Goal: Task Accomplishment & Management: Use online tool/utility

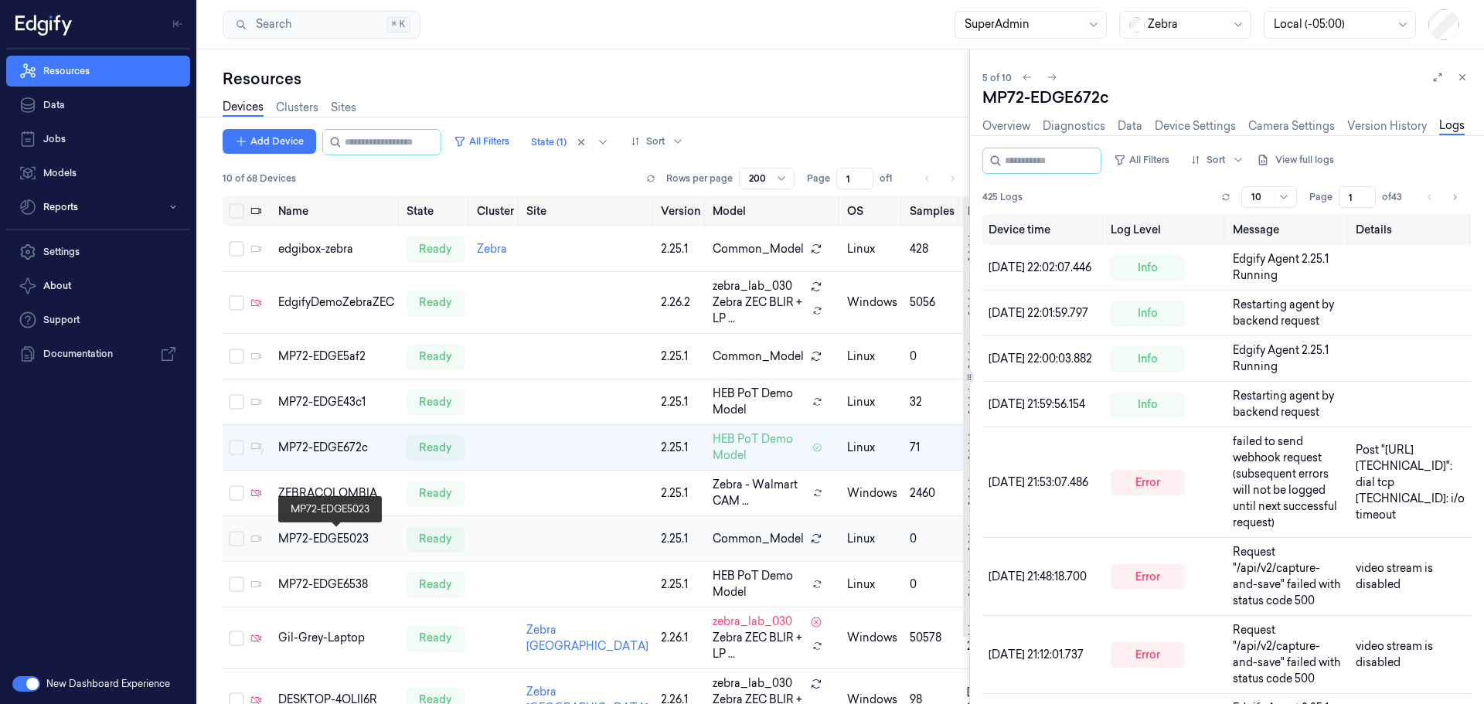
scroll to position [77, 0]
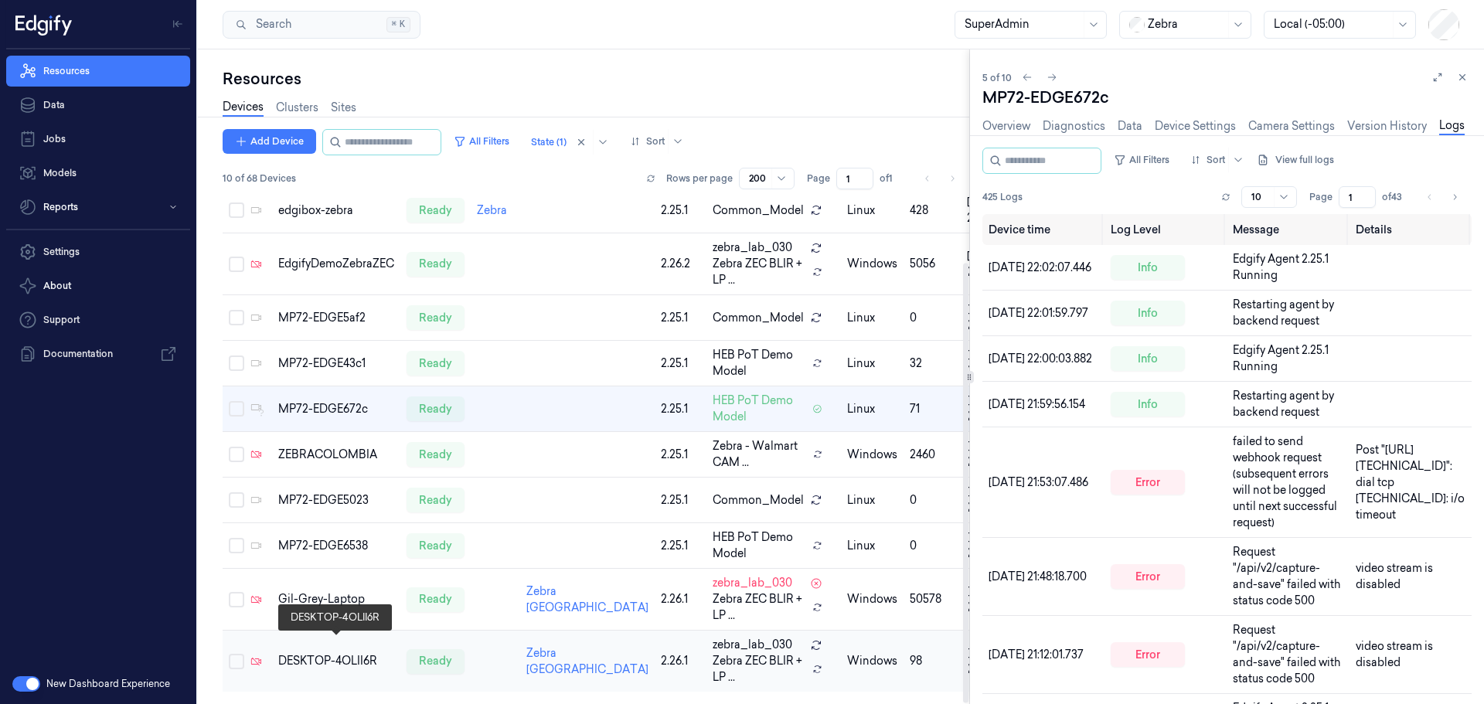
click at [324, 653] on div "DESKTOP-4OLII6R" at bounding box center [336, 661] width 116 height 16
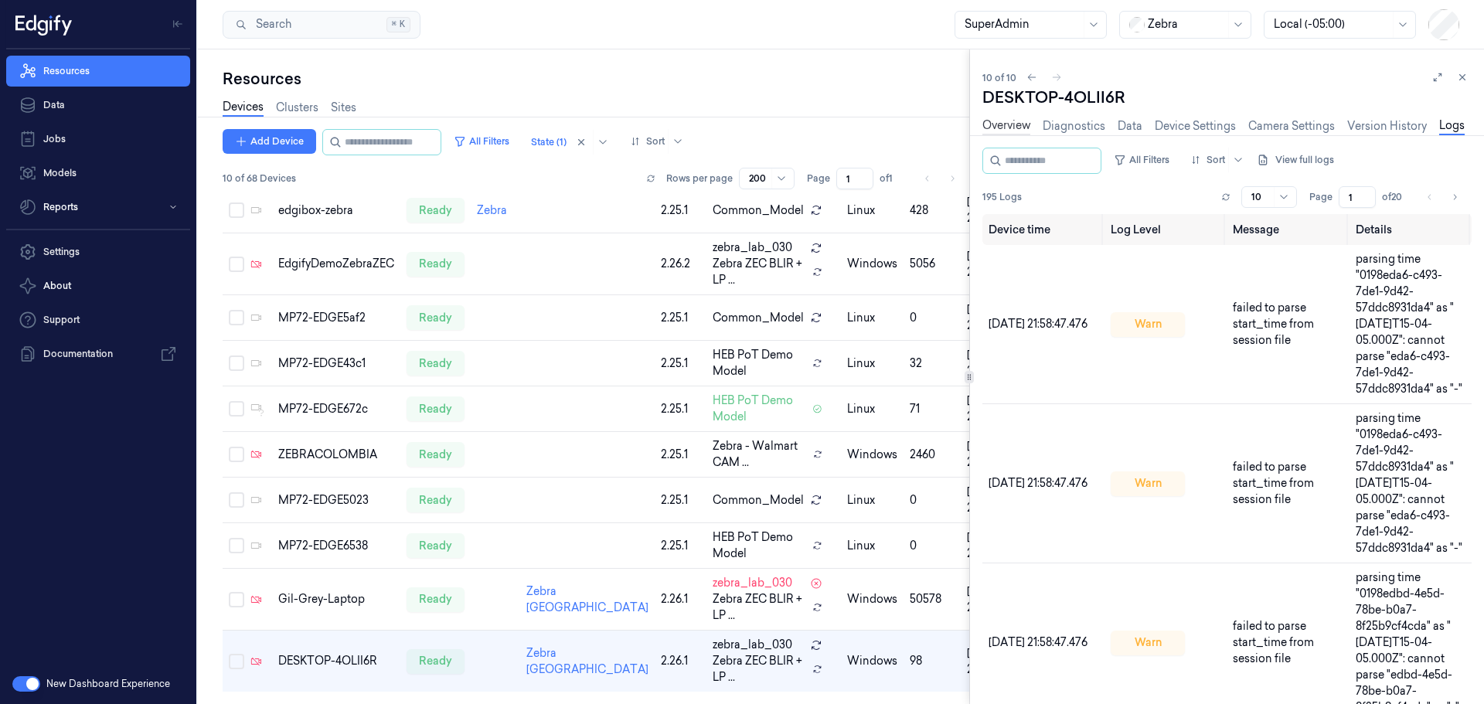
click at [1016, 123] on link "Overview" at bounding box center [1007, 127] width 48 height 18
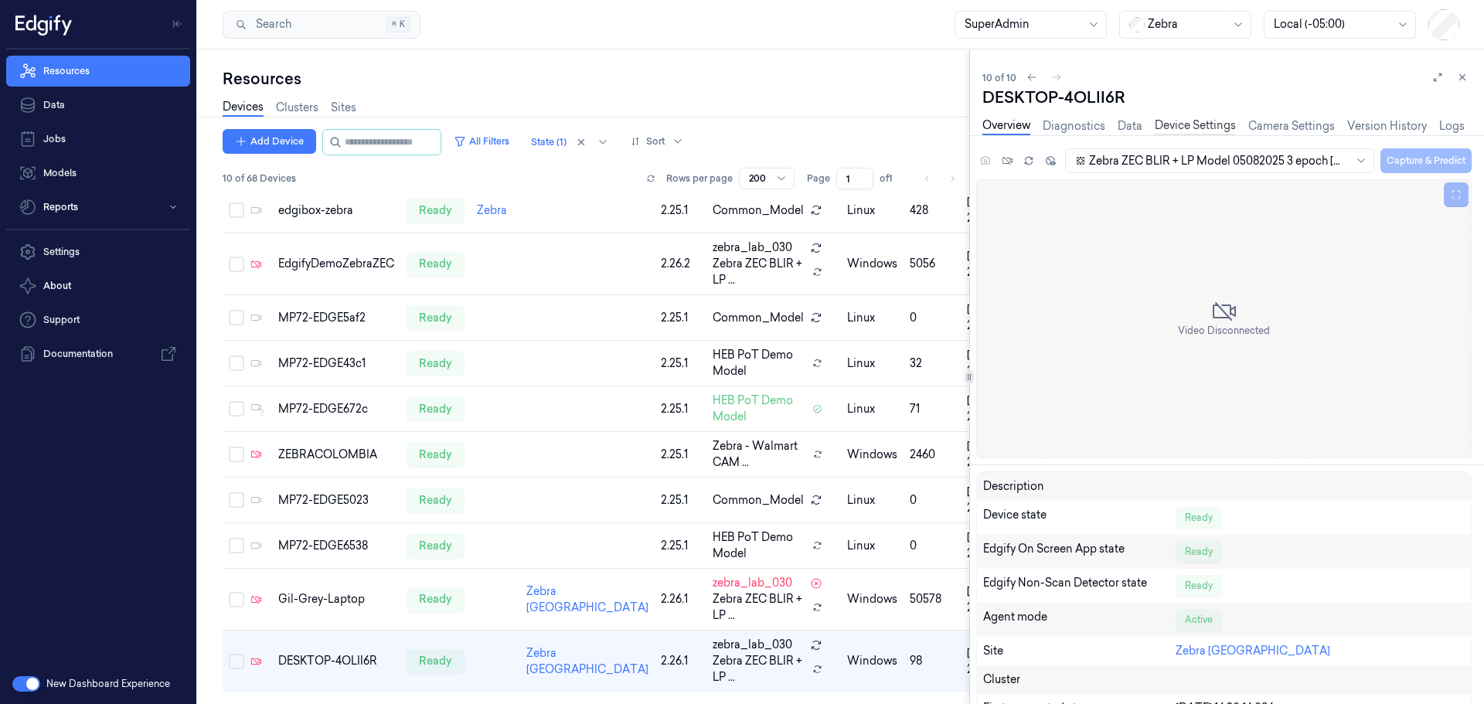
click at [1206, 124] on link "Device Settings" at bounding box center [1195, 127] width 81 height 18
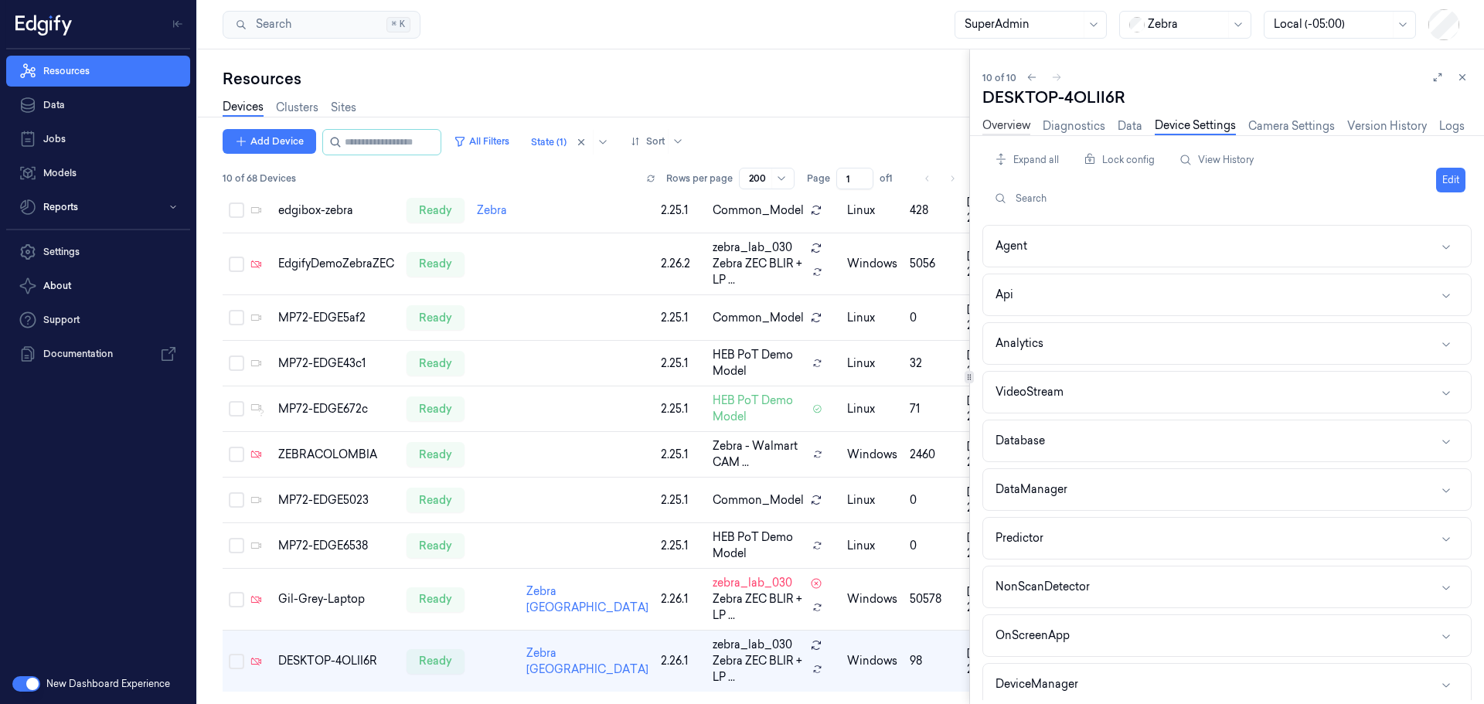
click at [1003, 125] on link "Overview" at bounding box center [1007, 127] width 48 height 18
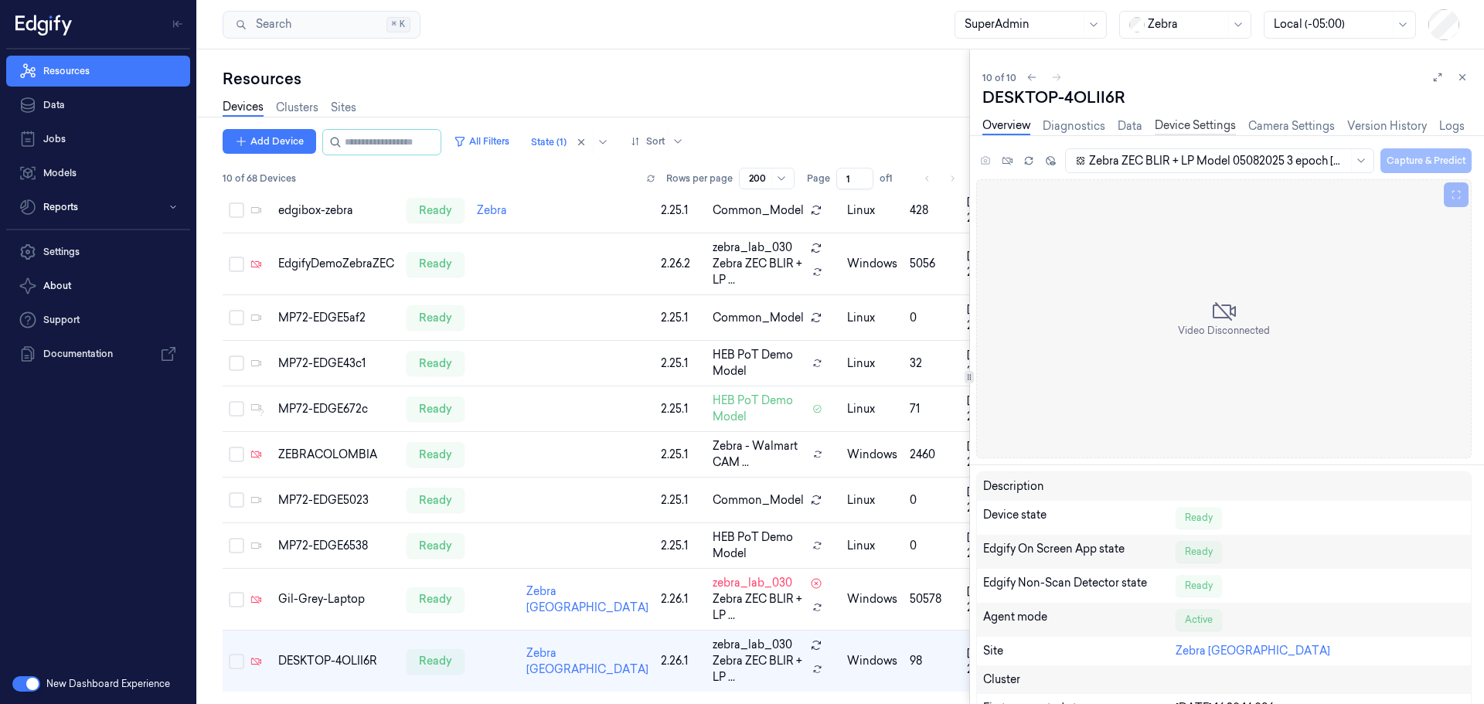
click at [1190, 121] on link "Device Settings" at bounding box center [1195, 127] width 81 height 18
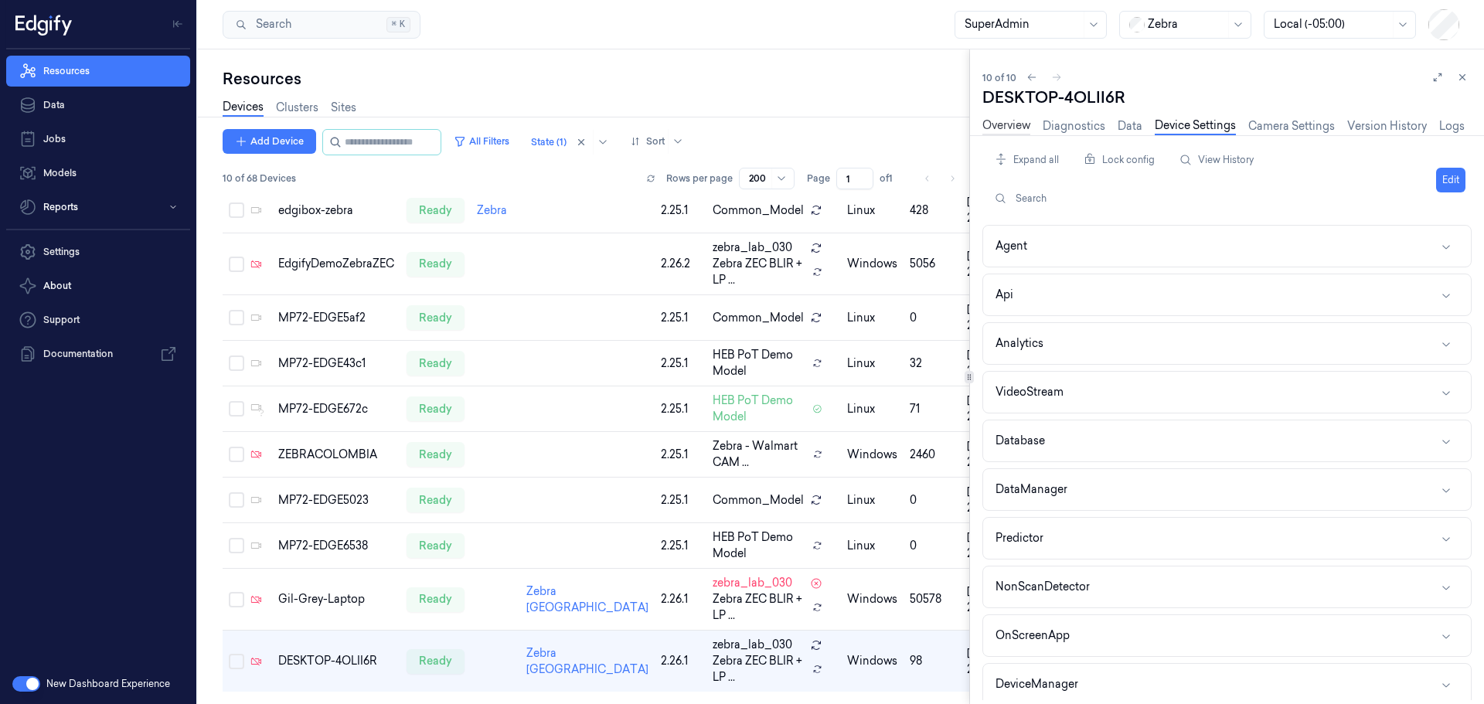
click at [1020, 121] on link "Overview" at bounding box center [1007, 127] width 48 height 18
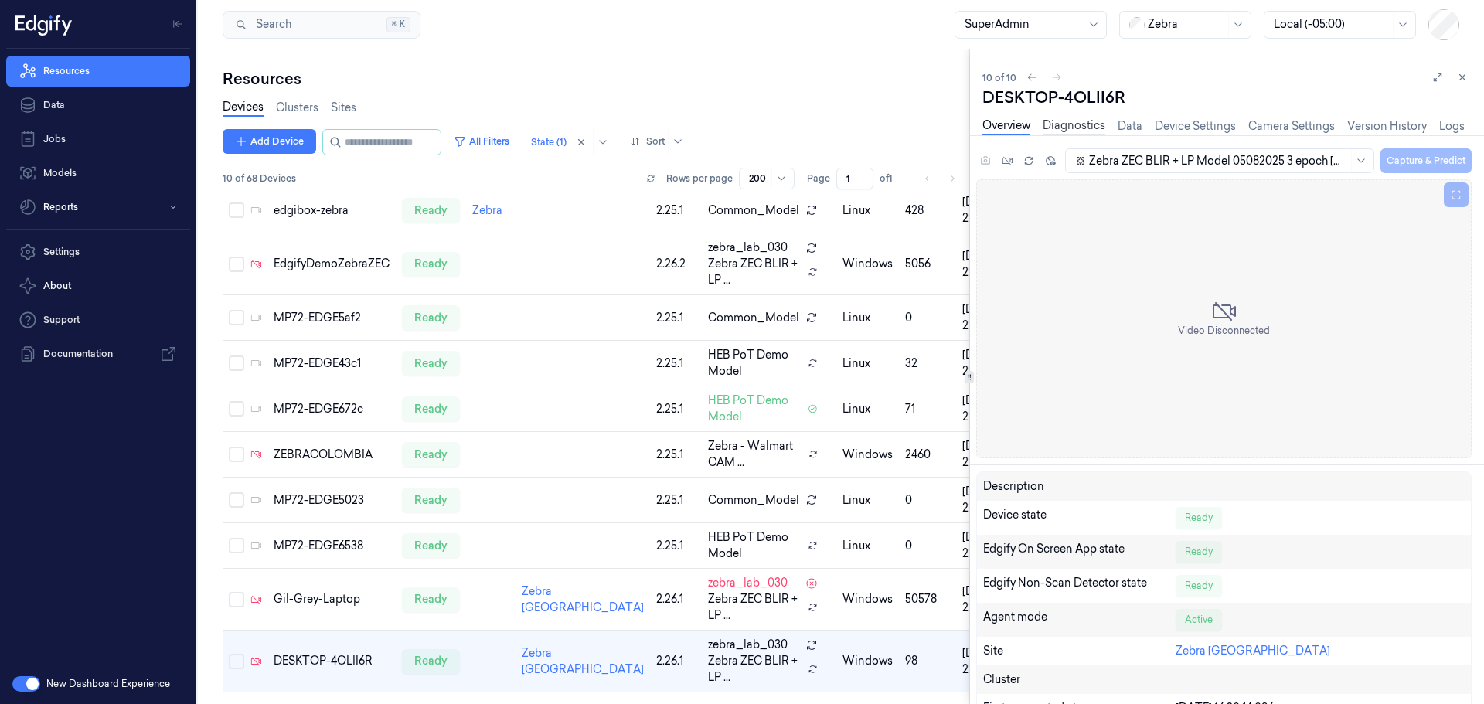
click at [1068, 122] on link "Diagnostics" at bounding box center [1074, 127] width 63 height 18
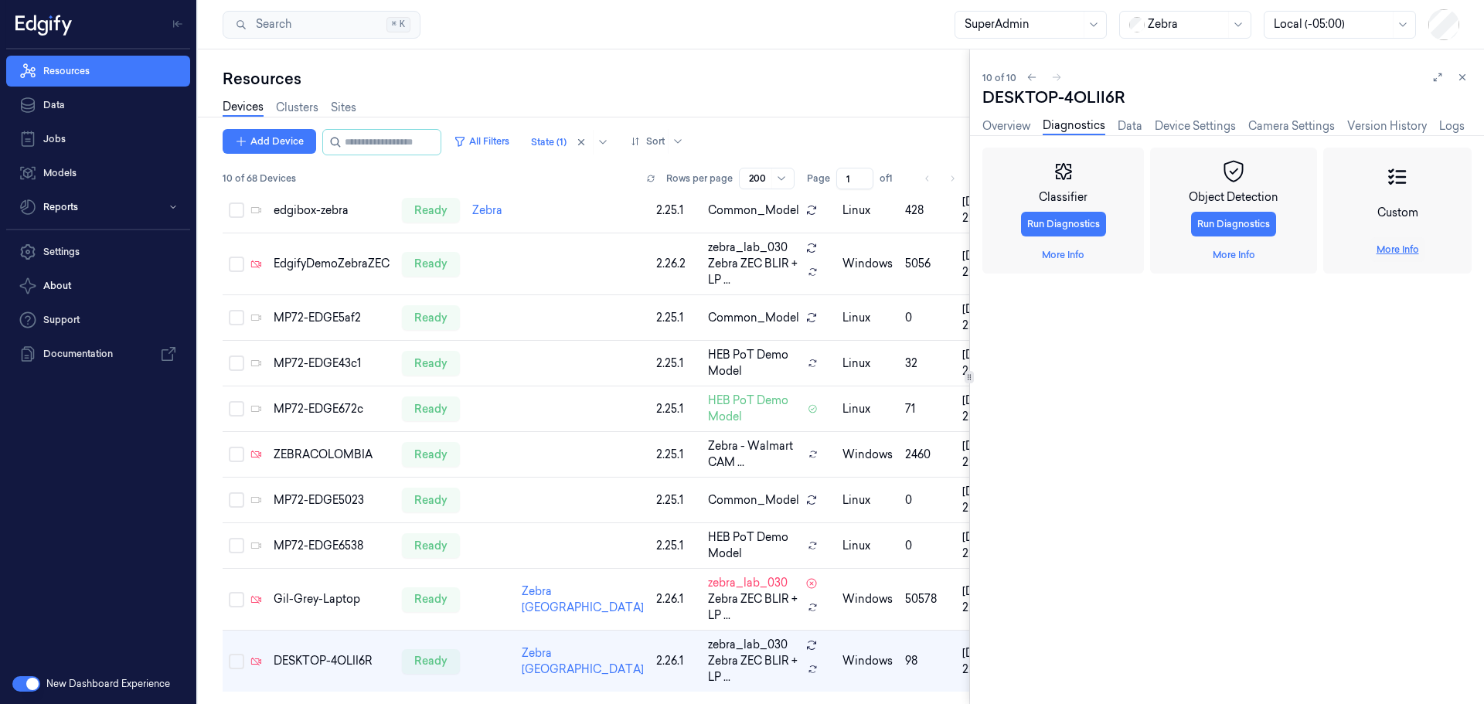
click at [1383, 254] on link "More Info" at bounding box center [1398, 250] width 43 height 14
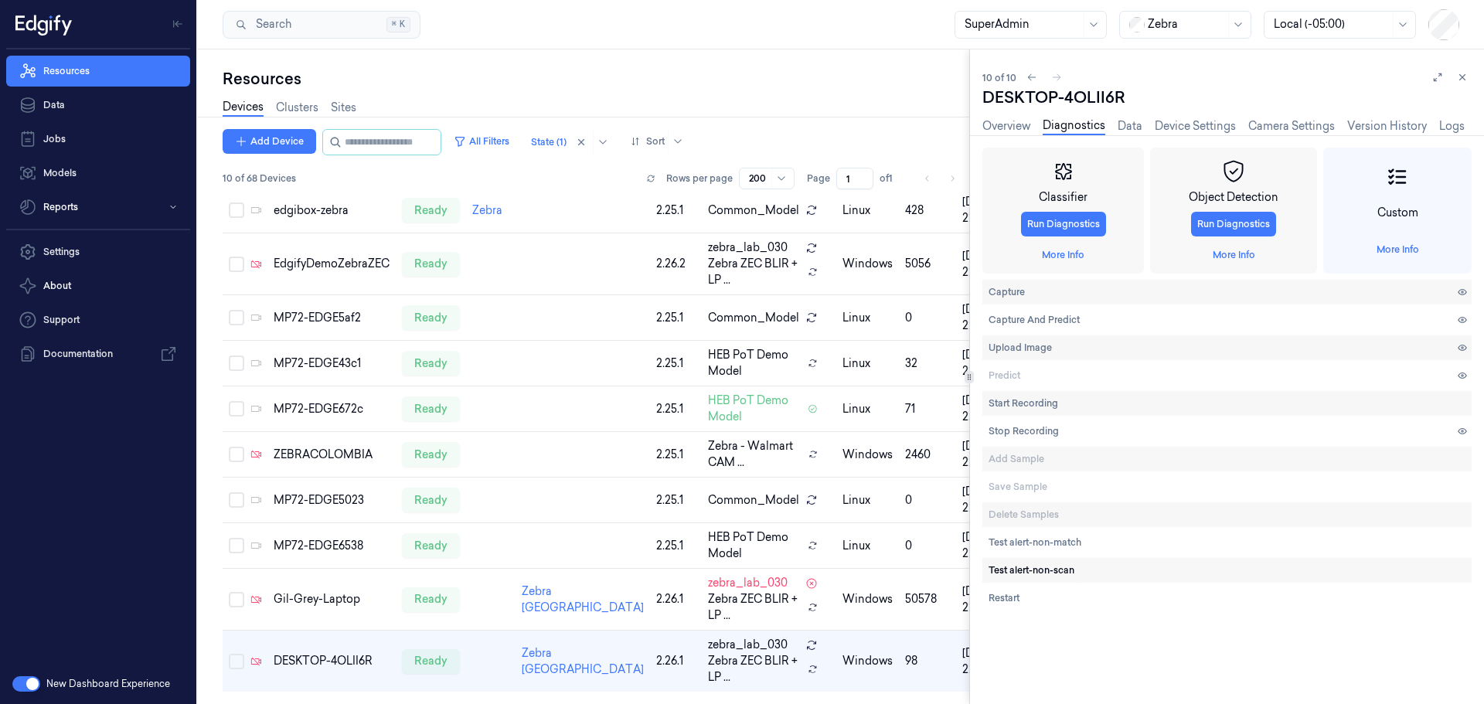
click at [1047, 564] on span "Test alert-non-scan" at bounding box center [1032, 571] width 86 height 14
click at [1035, 547] on span "Test alert-non-match" at bounding box center [1035, 543] width 93 height 14
click at [1018, 127] on link "Overview" at bounding box center [1007, 127] width 48 height 18
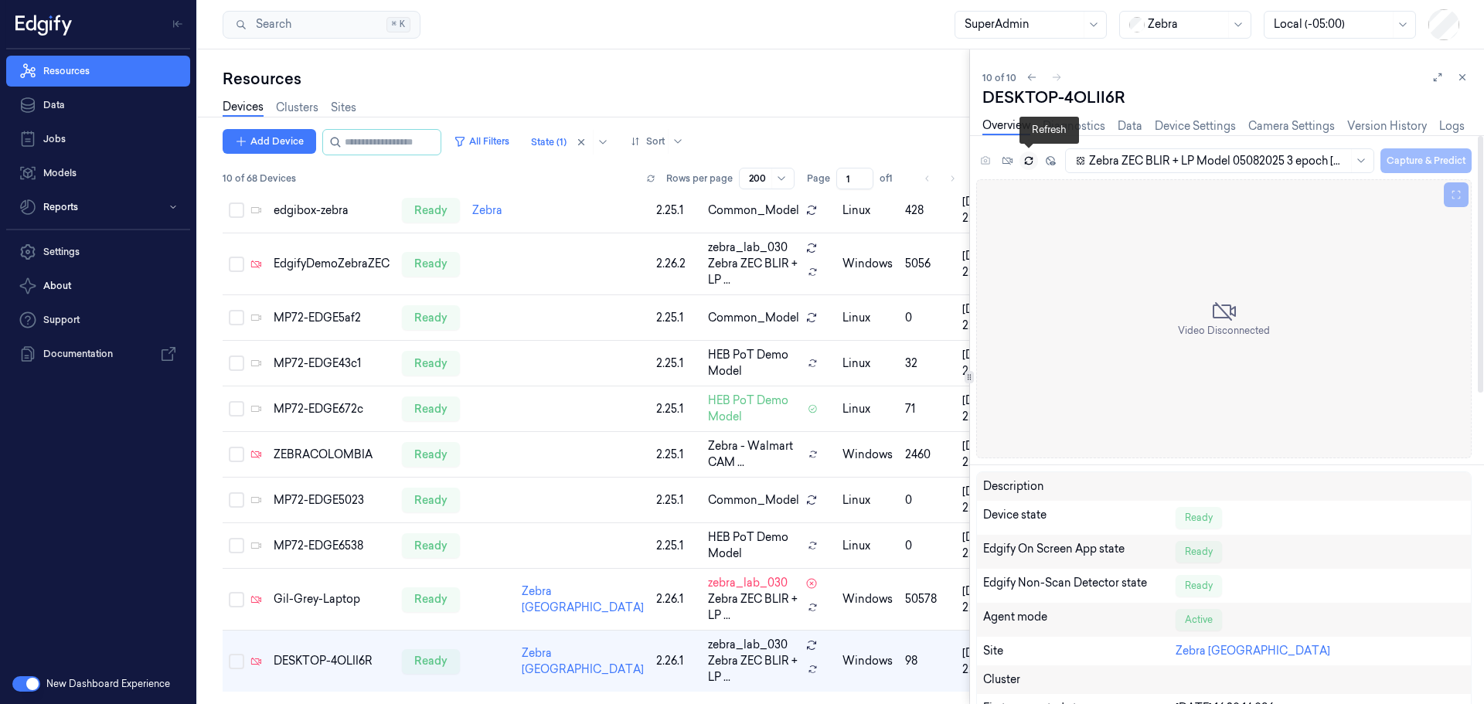
click at [1028, 163] on icon at bounding box center [1029, 160] width 11 height 11
click at [1175, 121] on link "Device Settings" at bounding box center [1195, 127] width 81 height 18
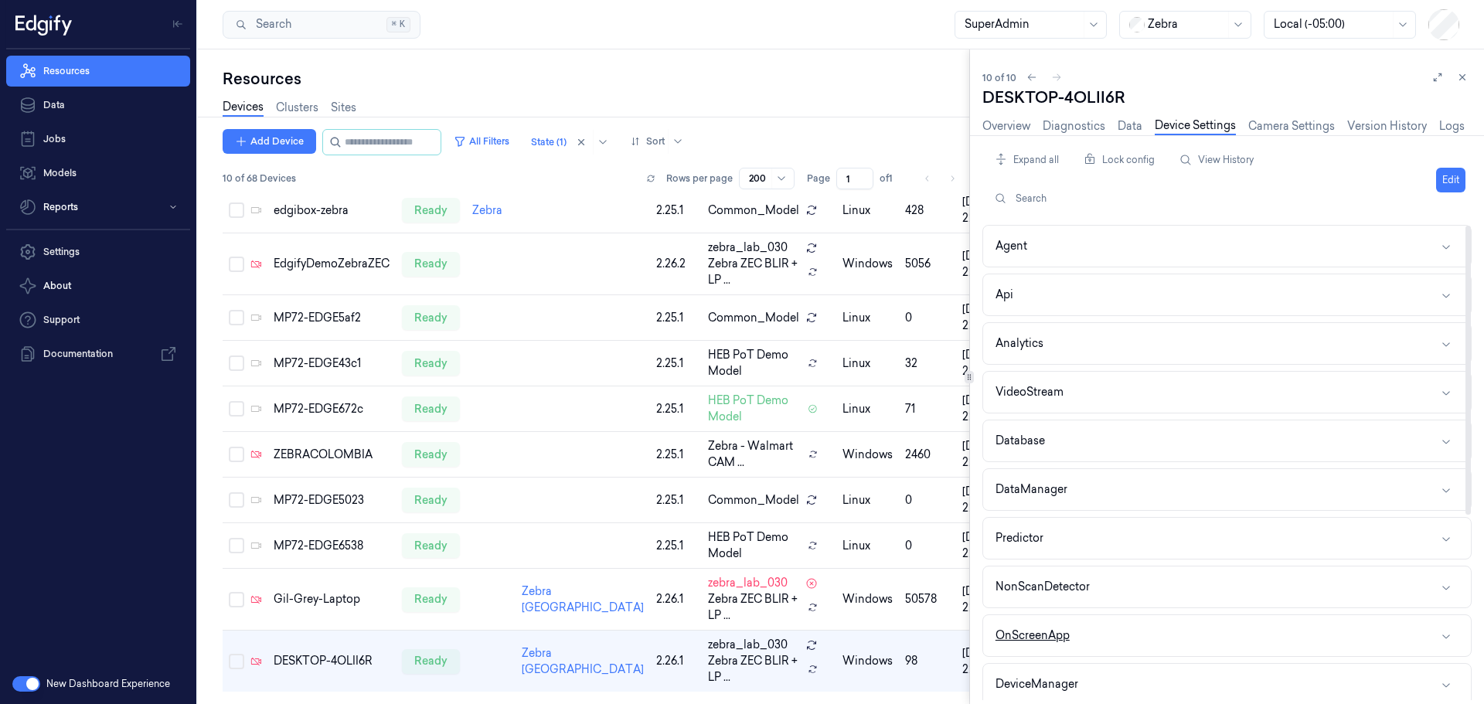
click at [1121, 635] on button "OnScreenApp" at bounding box center [1227, 635] width 488 height 41
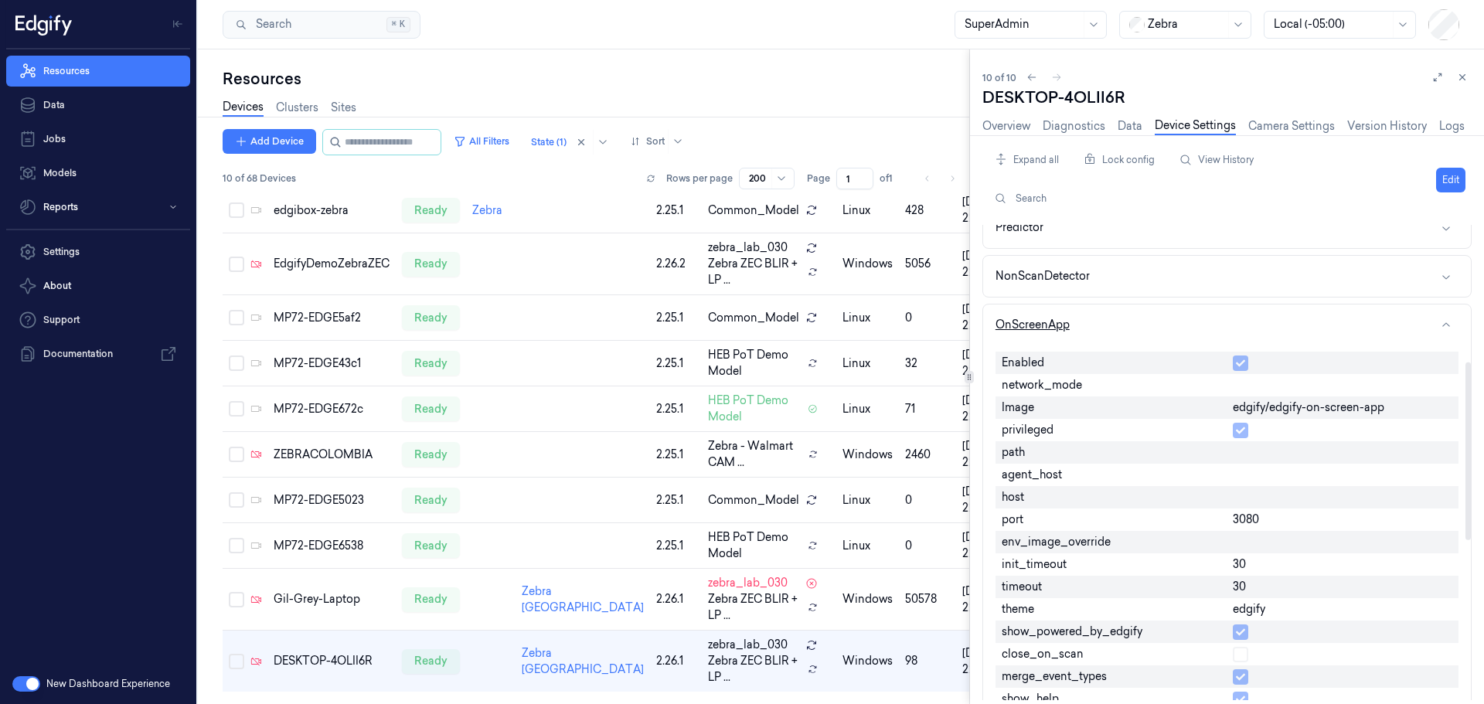
scroll to position [309, 0]
click at [1009, 122] on link "Overview" at bounding box center [1007, 127] width 48 height 18
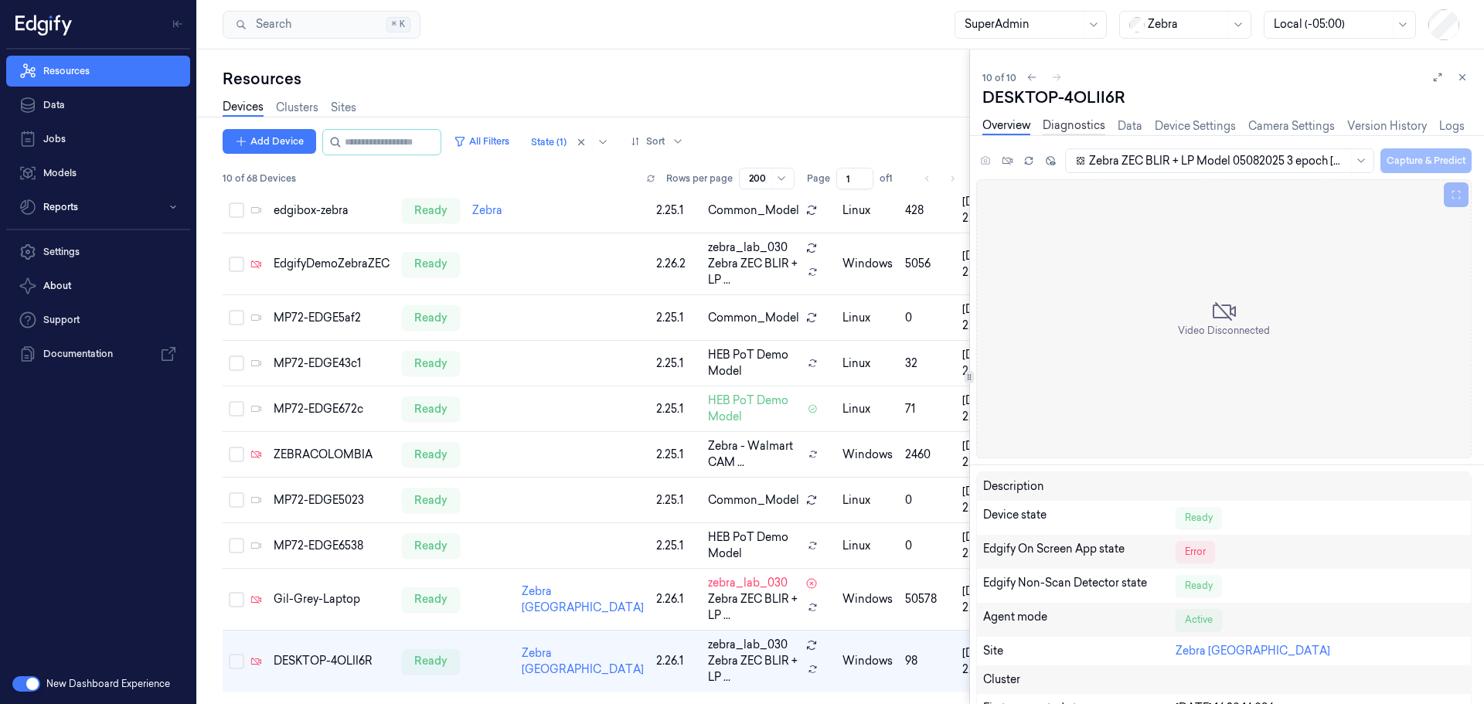
click at [1083, 127] on link "Diagnostics" at bounding box center [1074, 127] width 63 height 18
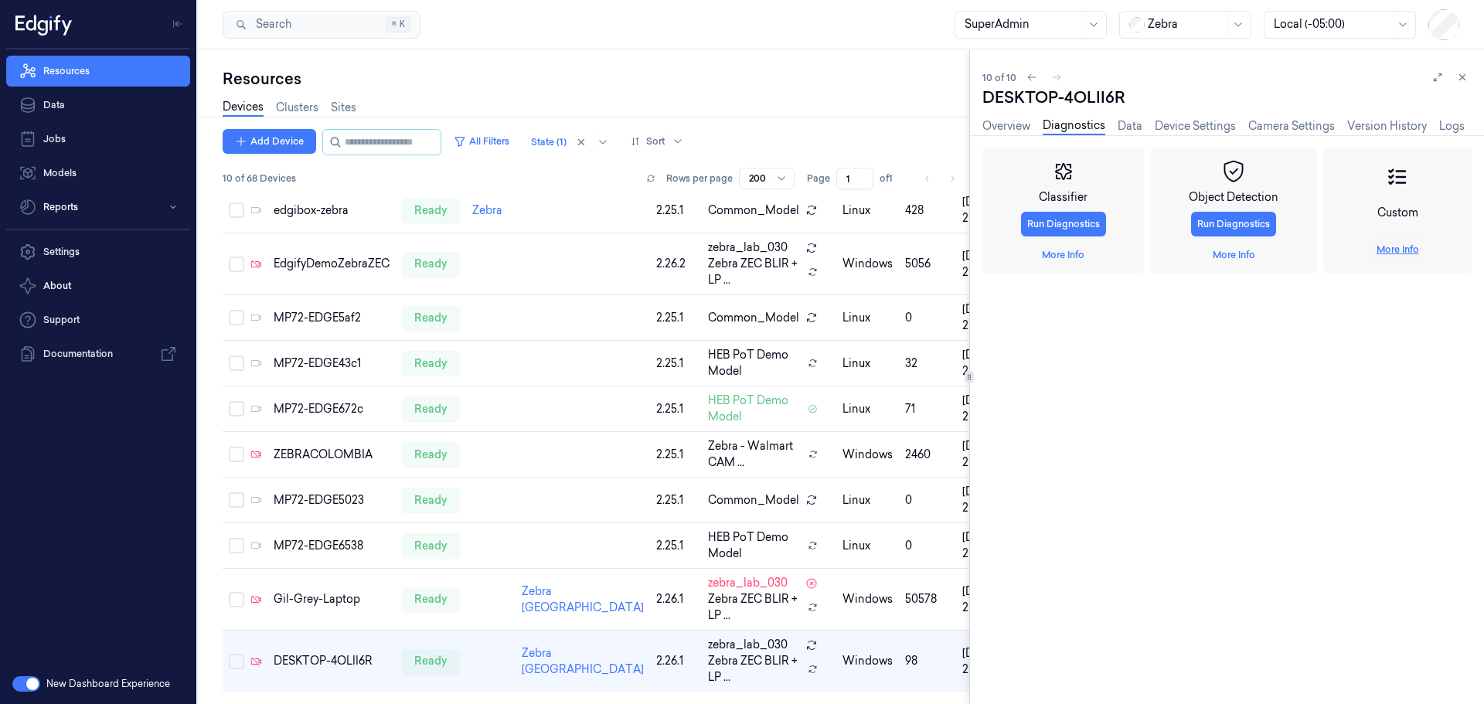
click at [1394, 244] on link "More Info" at bounding box center [1398, 250] width 43 height 14
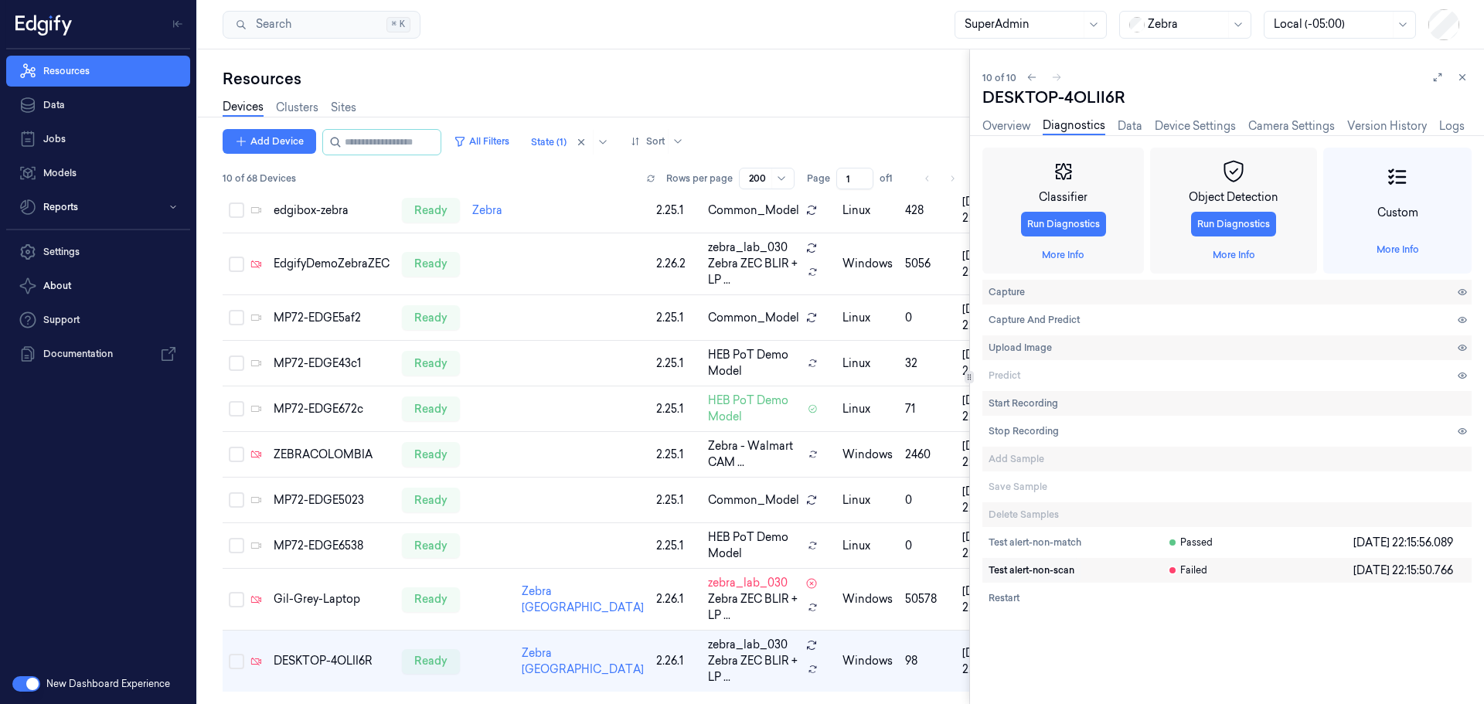
click at [1041, 568] on span "Test alert-non-scan" at bounding box center [1032, 571] width 86 height 14
click at [1388, 247] on link "More Info" at bounding box center [1398, 250] width 43 height 14
click at [1027, 541] on span "Test alert-non-match" at bounding box center [1035, 543] width 93 height 14
click at [1030, 572] on span "Test alert-non-scan" at bounding box center [1032, 571] width 86 height 14
click at [1014, 540] on span "Test alert-non-match" at bounding box center [1035, 543] width 93 height 14
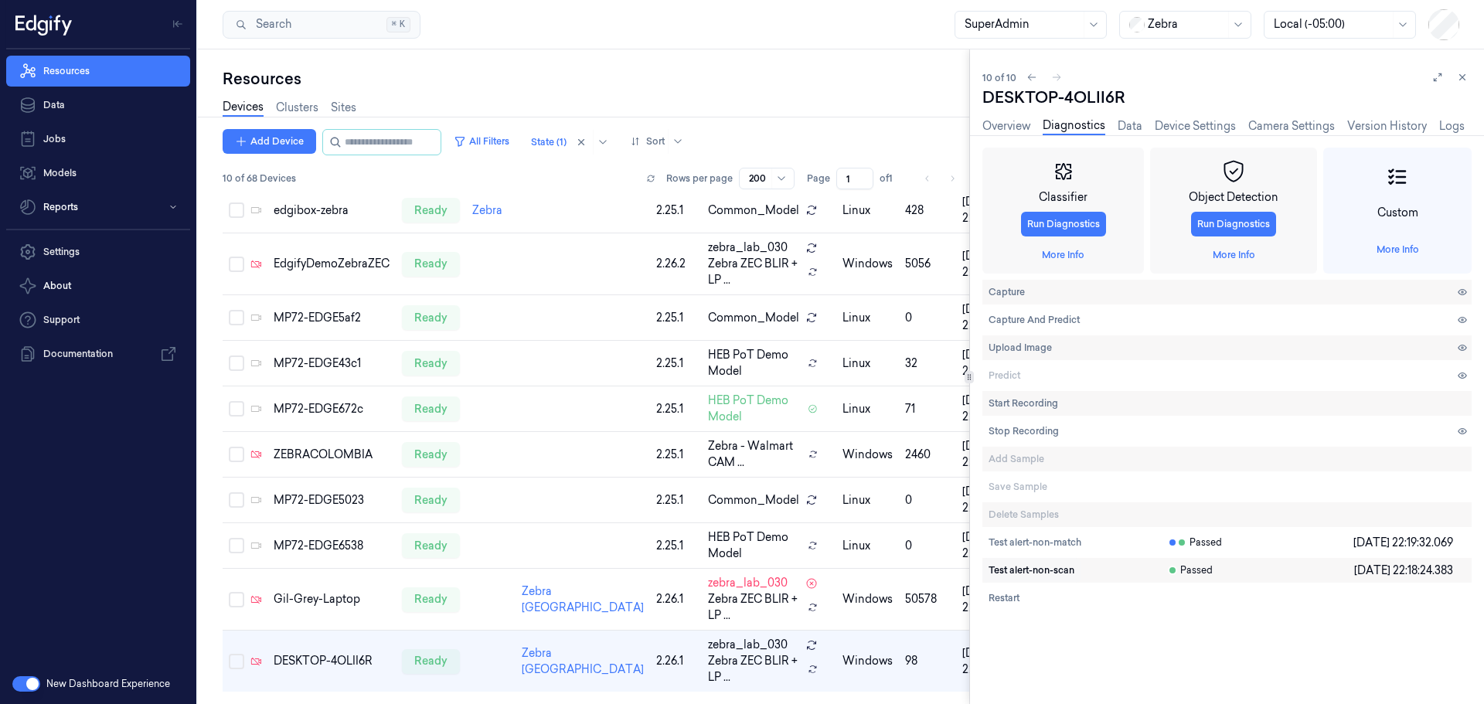
click at [1013, 572] on span "Test alert-non-scan" at bounding box center [1032, 571] width 86 height 14
click at [1010, 125] on link "Overview" at bounding box center [1007, 127] width 48 height 18
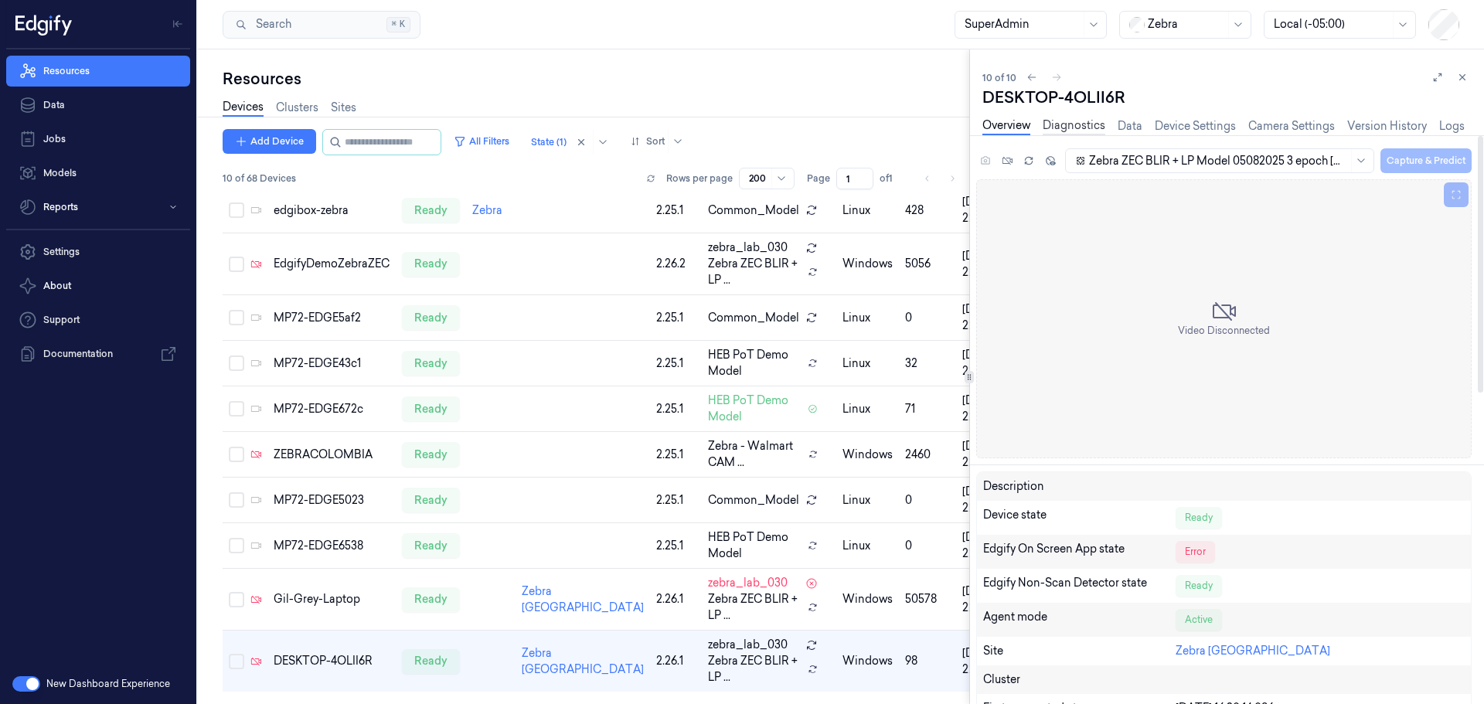
click at [1071, 121] on link "Diagnostics" at bounding box center [1074, 127] width 63 height 18
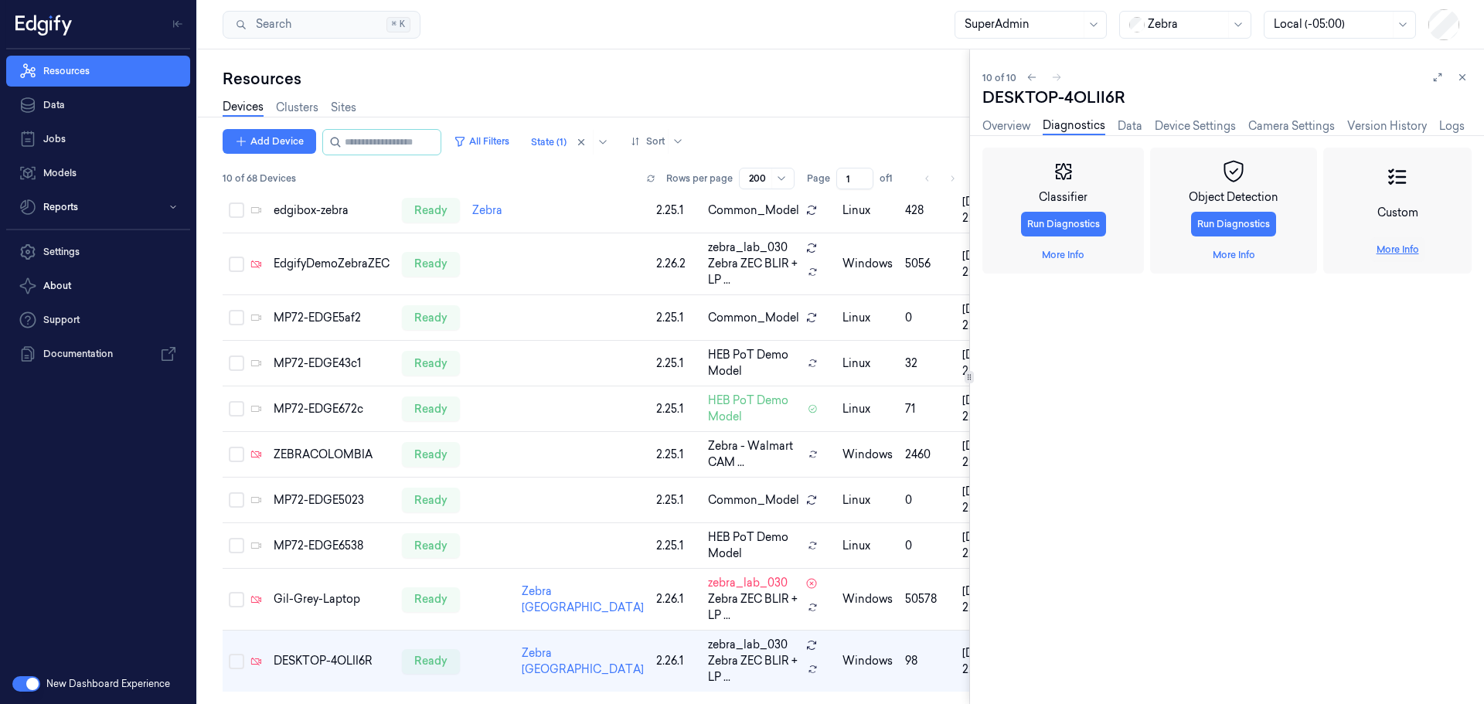
click at [1414, 255] on link "More Info" at bounding box center [1398, 250] width 43 height 14
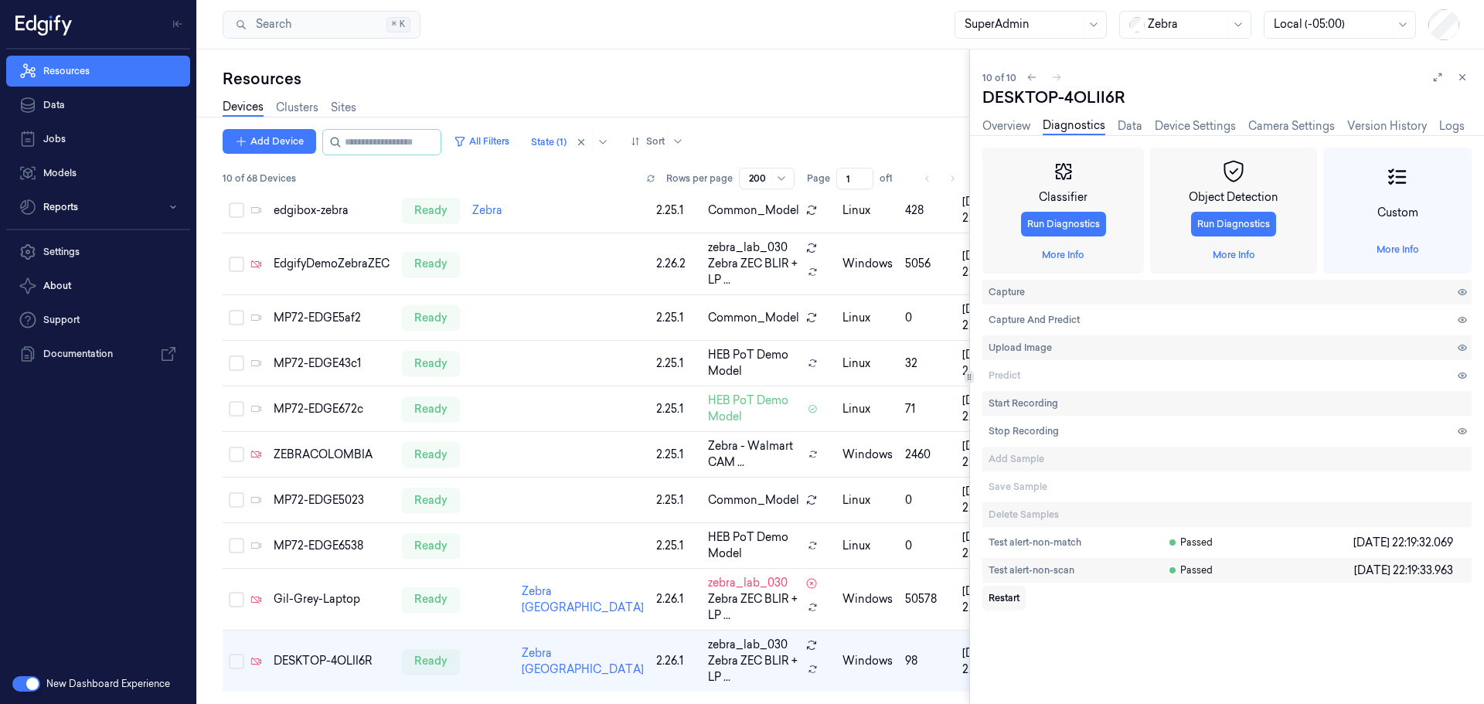
click at [1012, 599] on span "Restart" at bounding box center [1004, 598] width 31 height 14
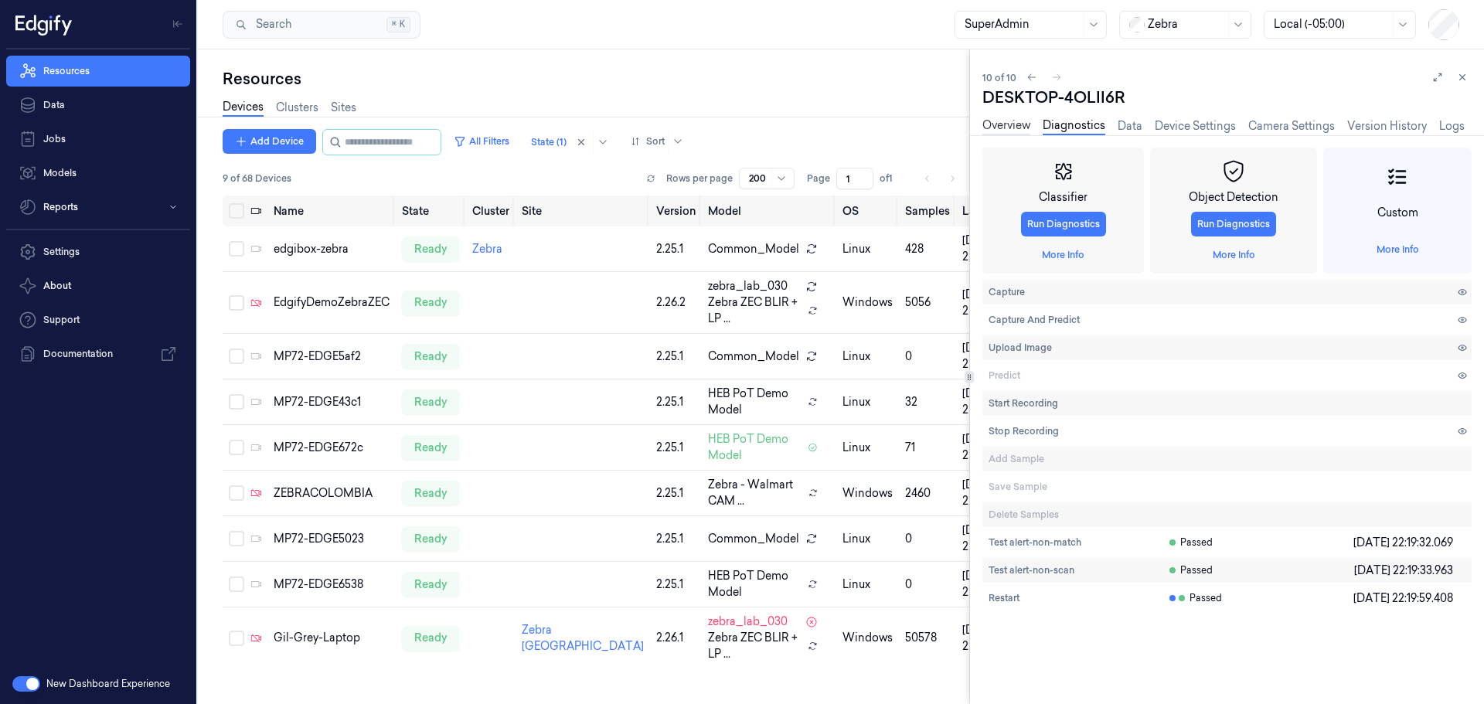
click at [1001, 127] on link "Overview" at bounding box center [1007, 127] width 48 height 18
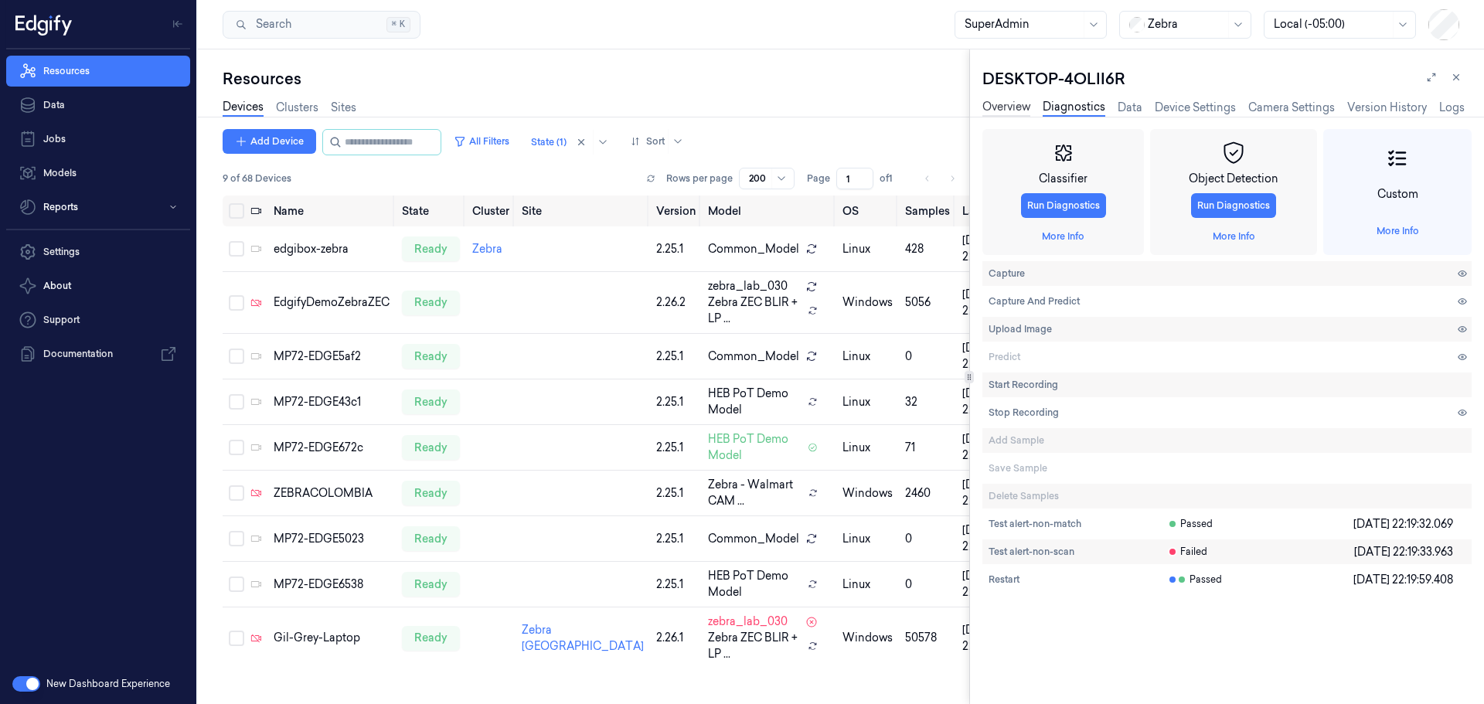
click at [1015, 104] on link "Overview" at bounding box center [1007, 108] width 48 height 18
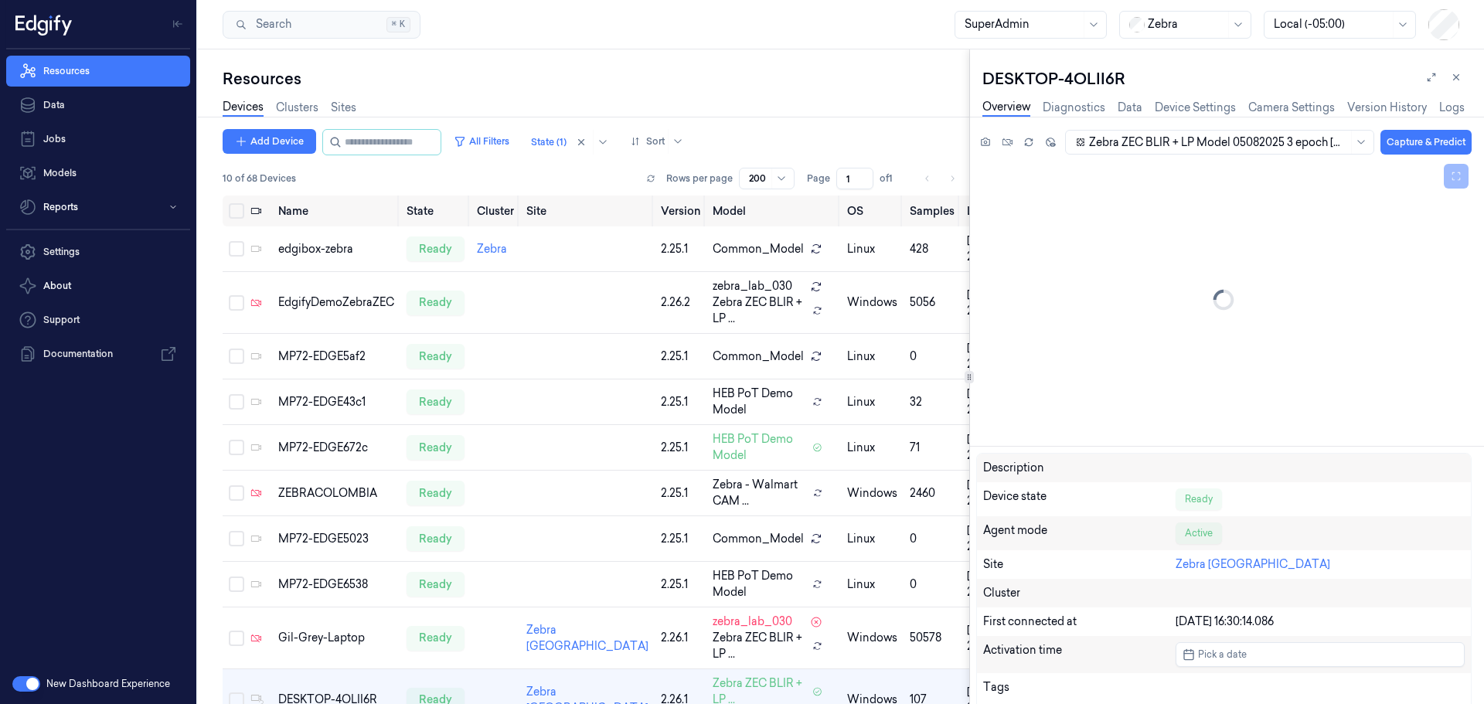
scroll to position [77, 0]
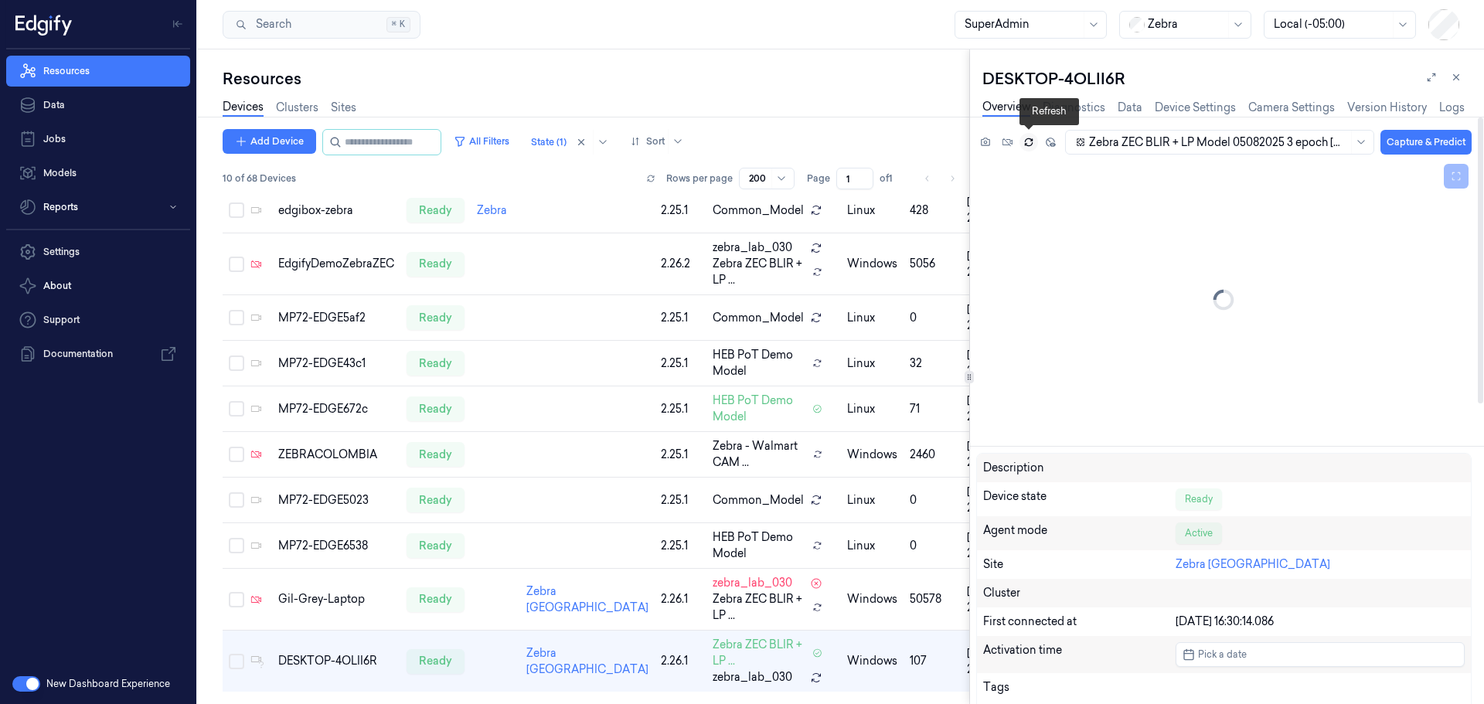
click at [1032, 140] on icon at bounding box center [1028, 139] width 7 height 3
click at [1439, 80] on button at bounding box center [1431, 77] width 19 height 19
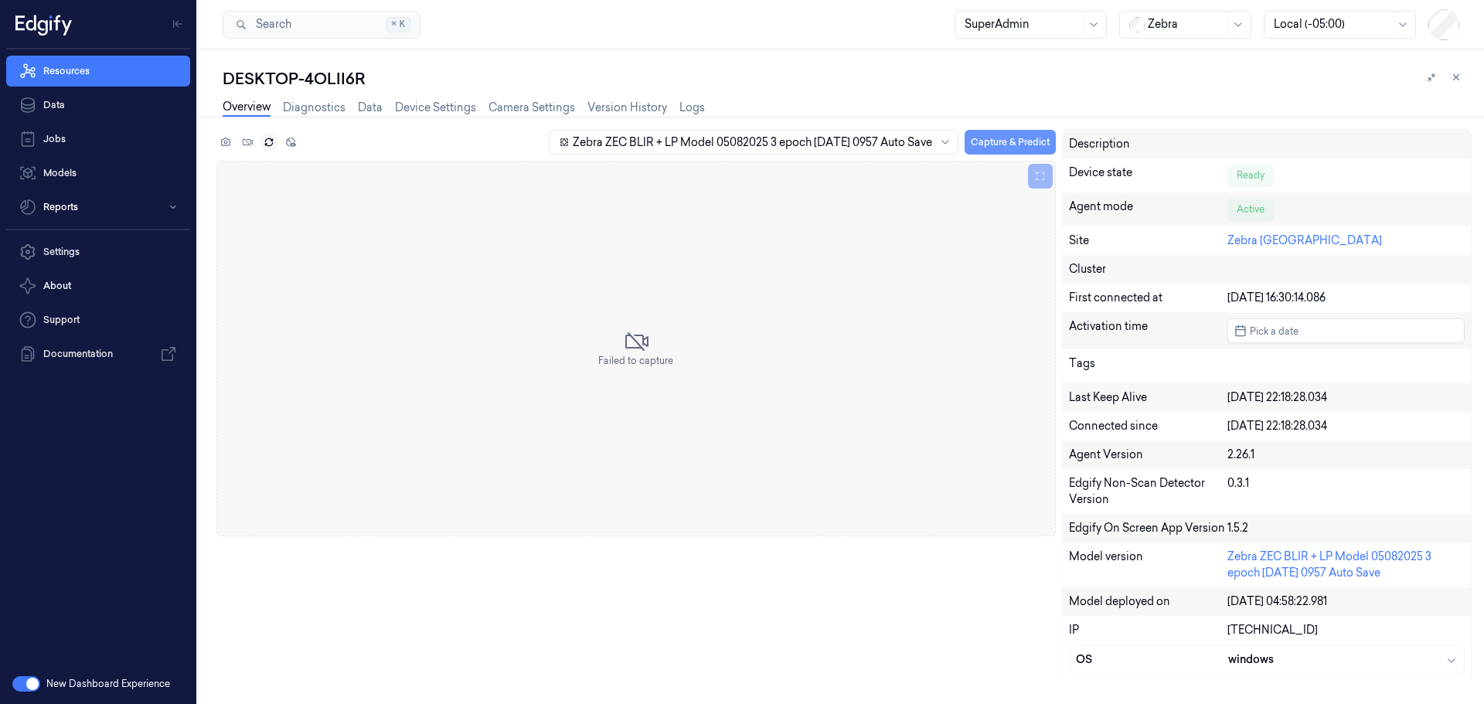
click at [978, 135] on button "Capture & Predict" at bounding box center [1010, 142] width 91 height 25
click at [421, 103] on link "Device Settings" at bounding box center [435, 108] width 81 height 18
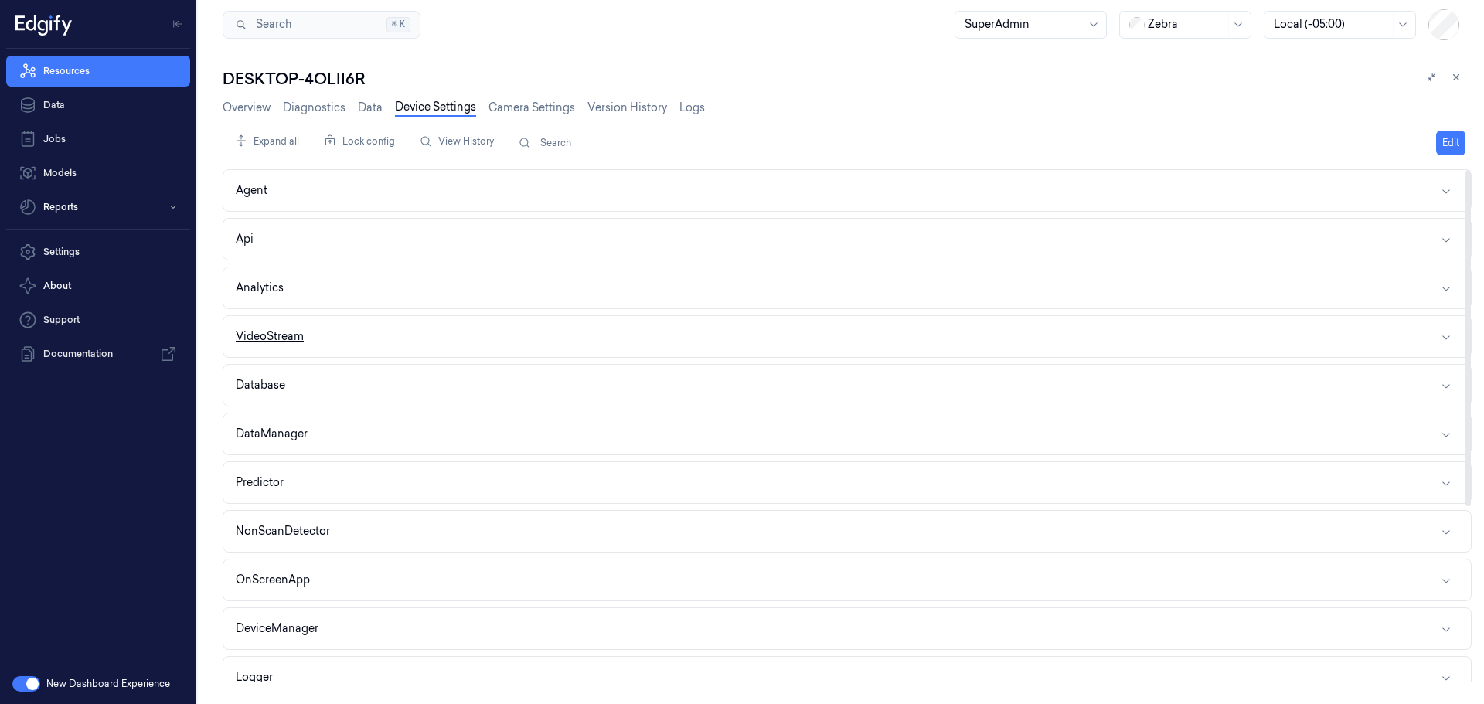
click at [448, 335] on button "VideoStream" at bounding box center [847, 336] width 1248 height 41
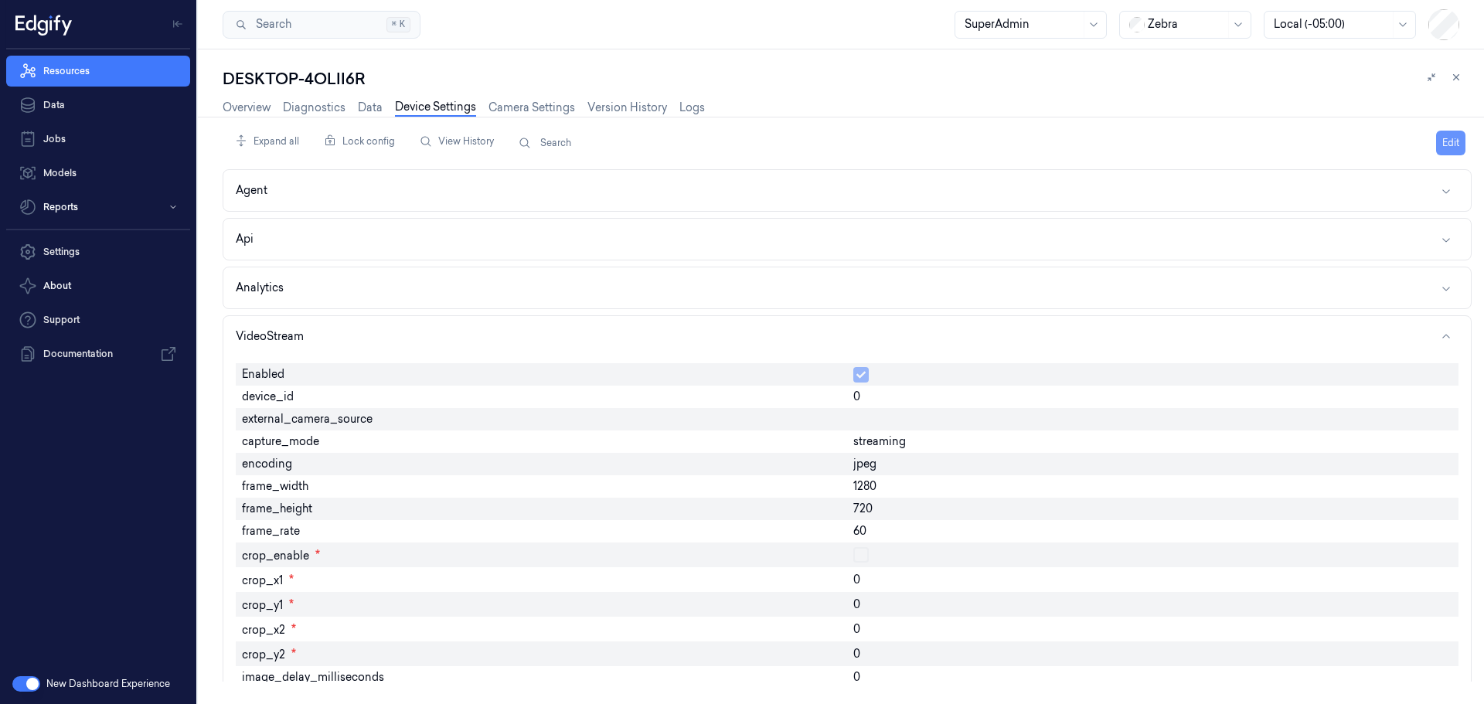
click at [1449, 137] on button "Edit" at bounding box center [1450, 143] width 29 height 25
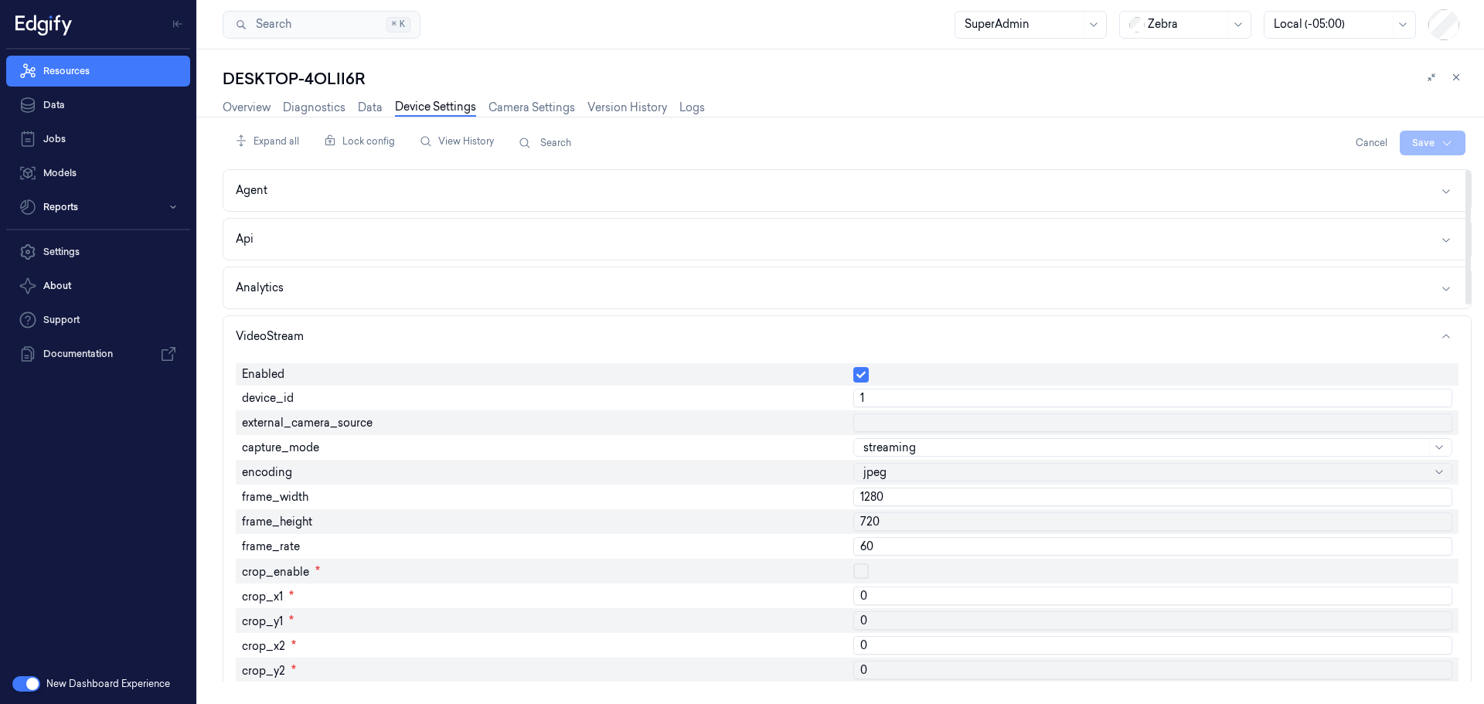
type input "1"
click at [1442, 393] on input "1" at bounding box center [1152, 398] width 599 height 19
click at [1422, 146] on html "Resources Data Jobs Models Reports Settings About Support Documentation New Das…" at bounding box center [742, 352] width 1484 height 704
click at [1338, 174] on div "Save to this device" at bounding box center [1391, 175] width 137 height 26
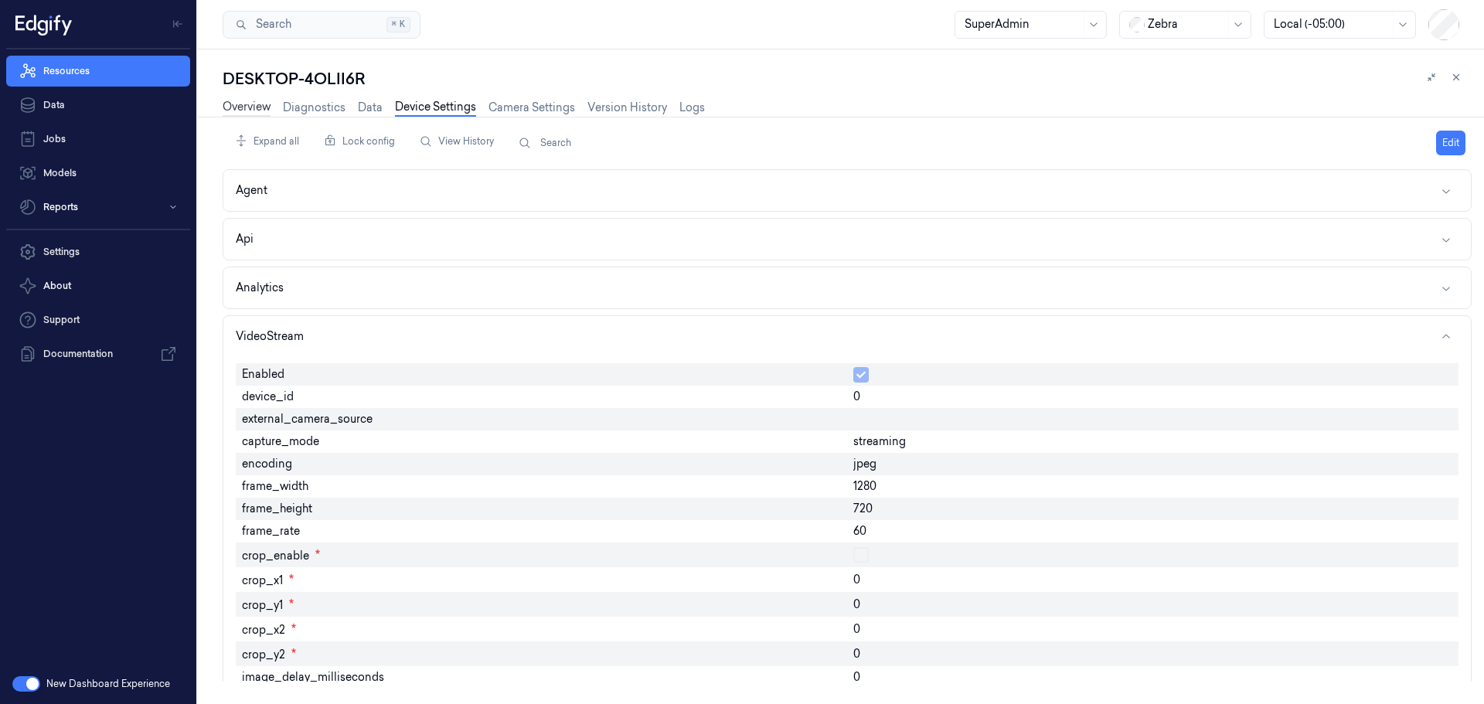
click at [247, 103] on link "Overview" at bounding box center [247, 108] width 48 height 18
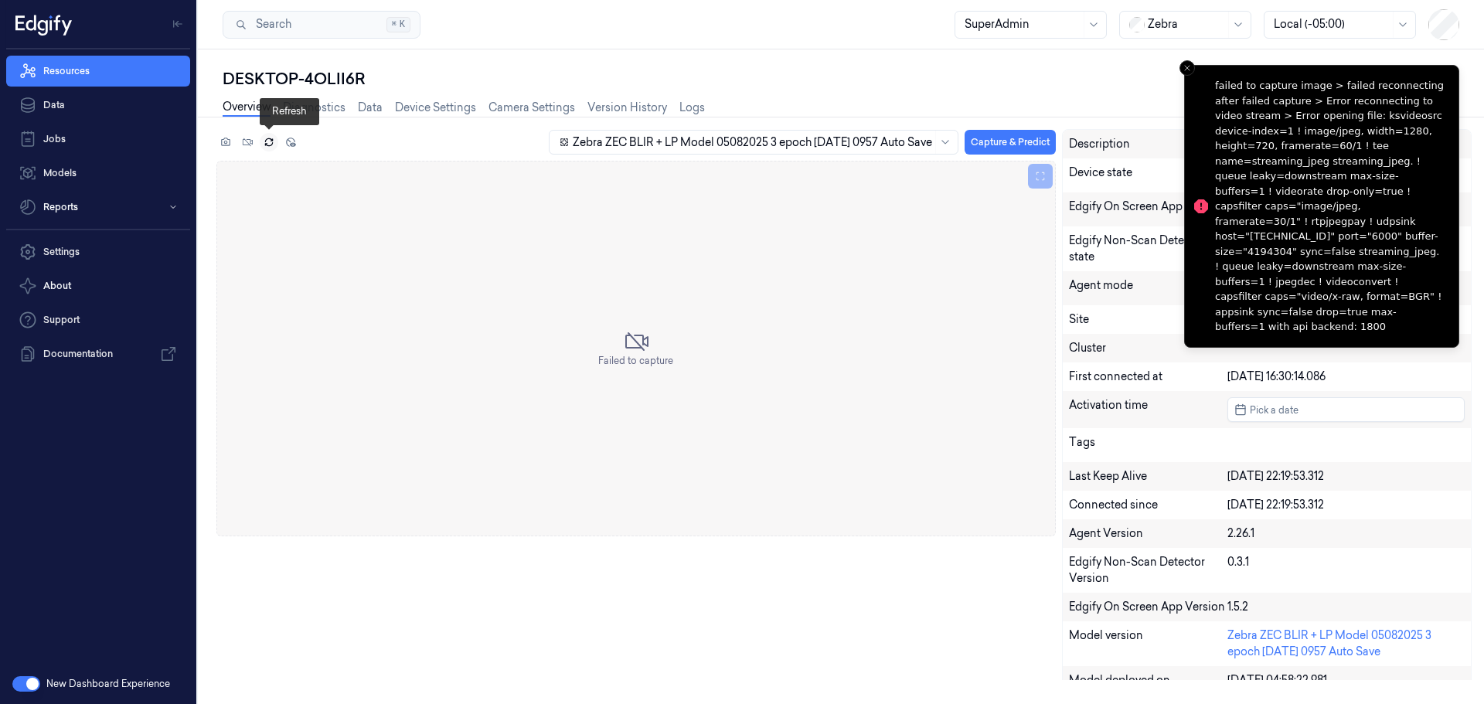
click at [274, 141] on icon at bounding box center [269, 142] width 11 height 11
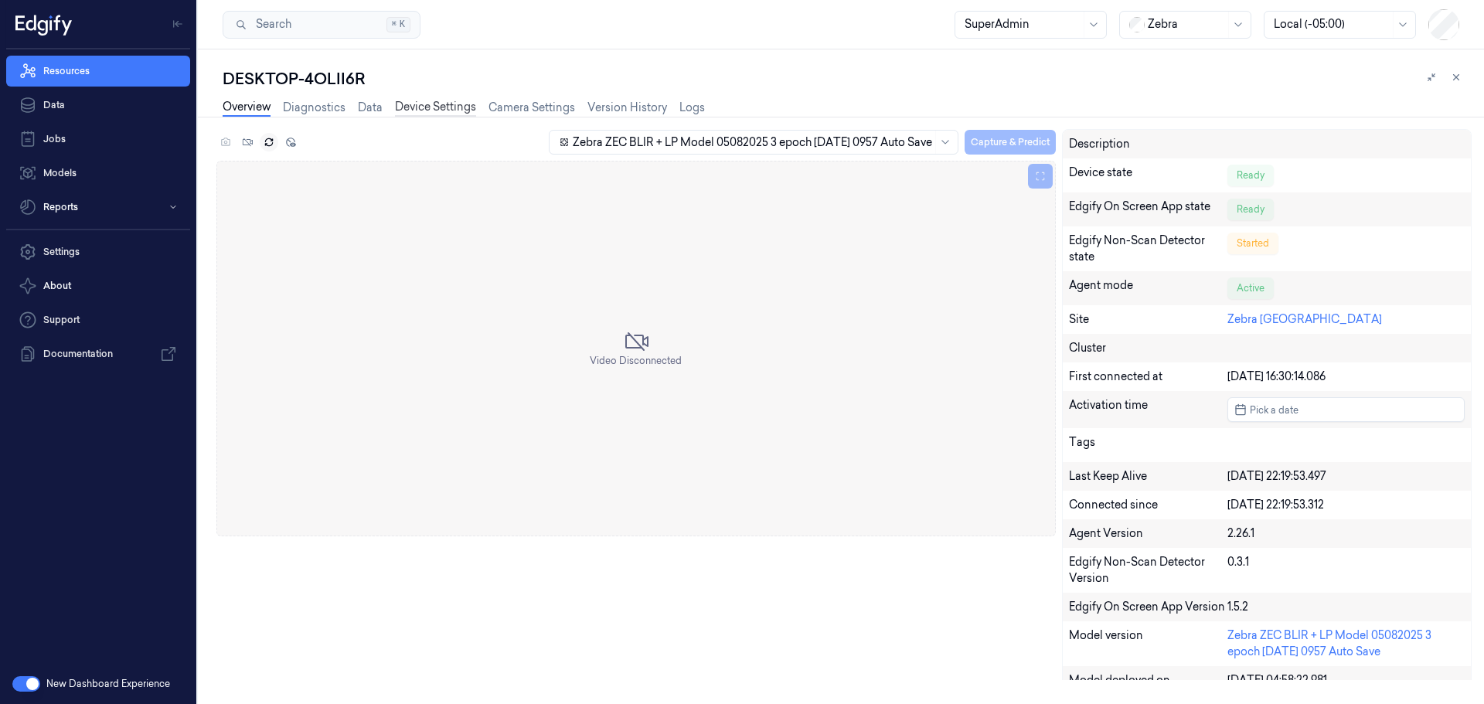
click at [437, 108] on link "Device Settings" at bounding box center [435, 108] width 81 height 18
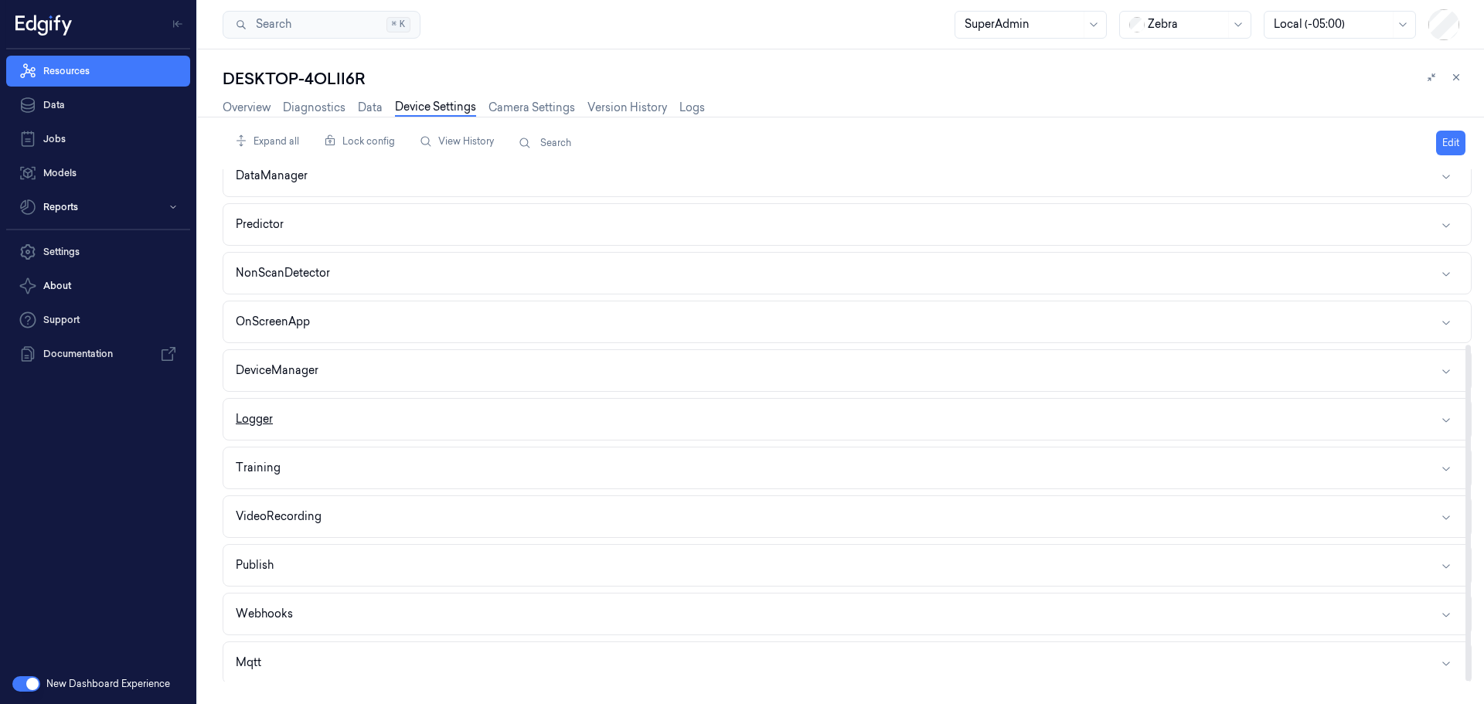
scroll to position [267, 0]
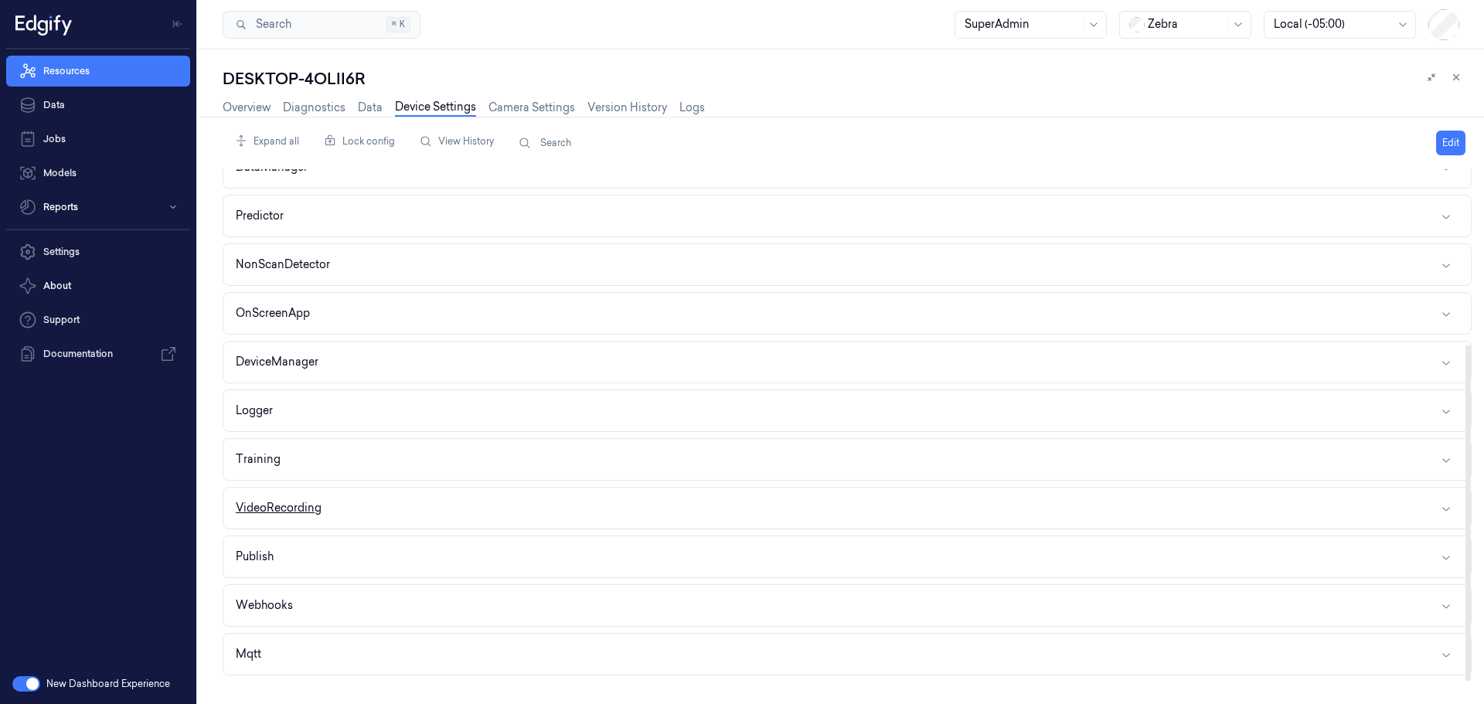
click at [482, 510] on button "VideoRecording" at bounding box center [847, 508] width 1248 height 41
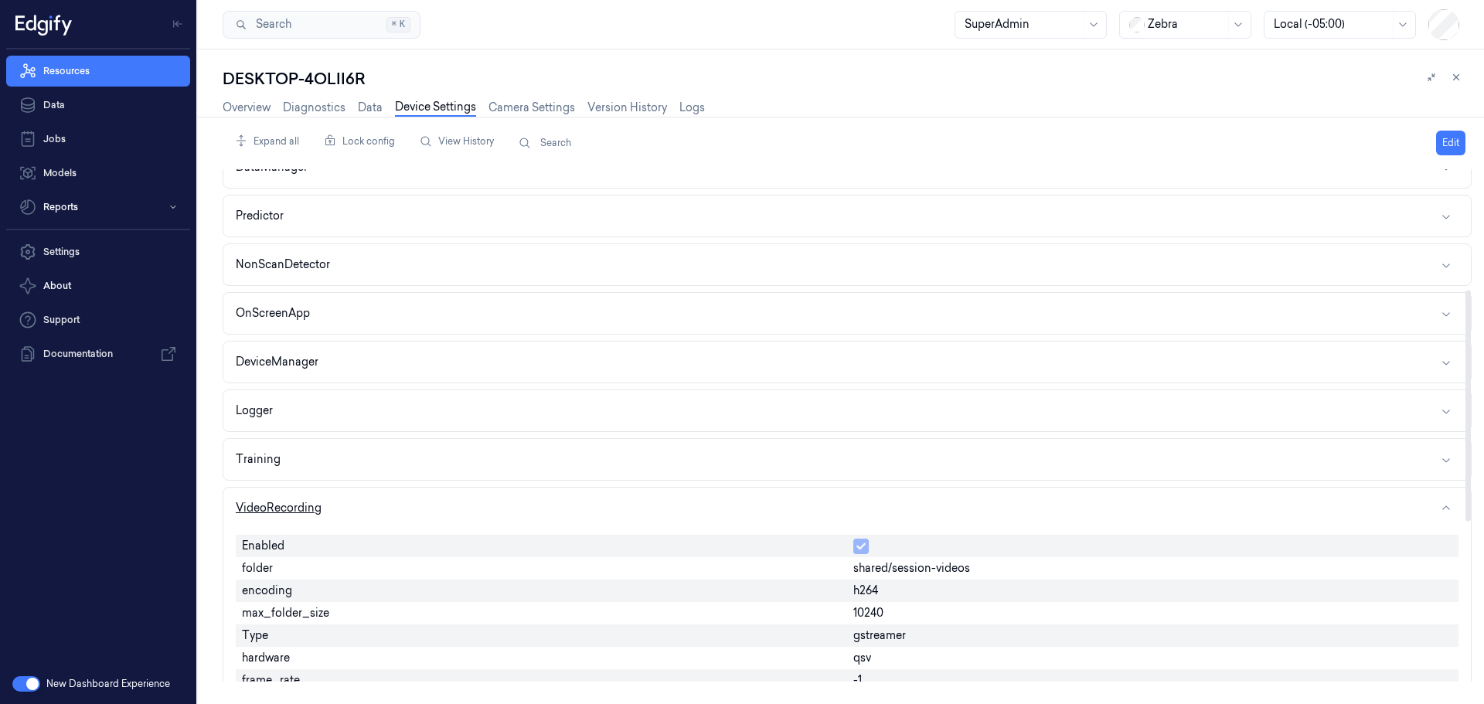
click at [489, 510] on button "VideoRecording" at bounding box center [847, 508] width 1248 height 41
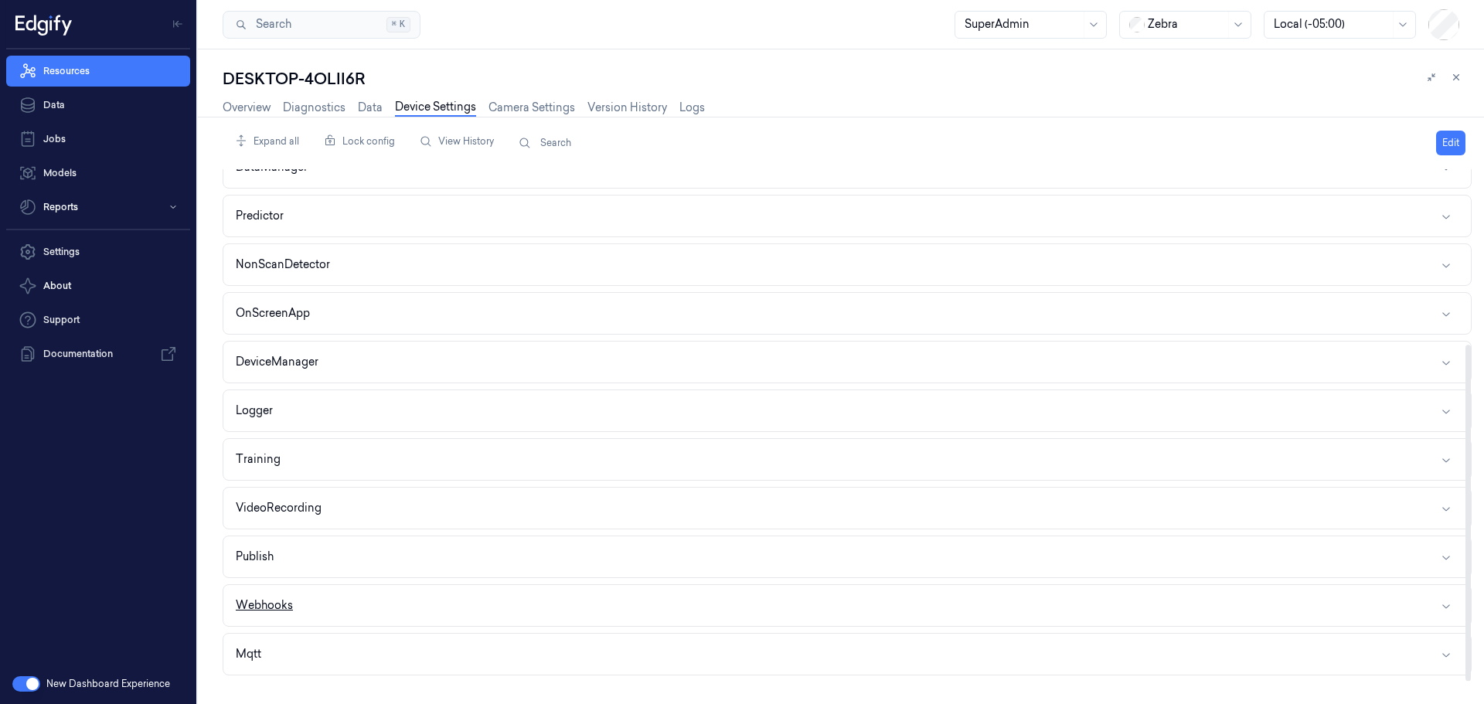
click at [469, 610] on button "Webhooks" at bounding box center [847, 605] width 1248 height 41
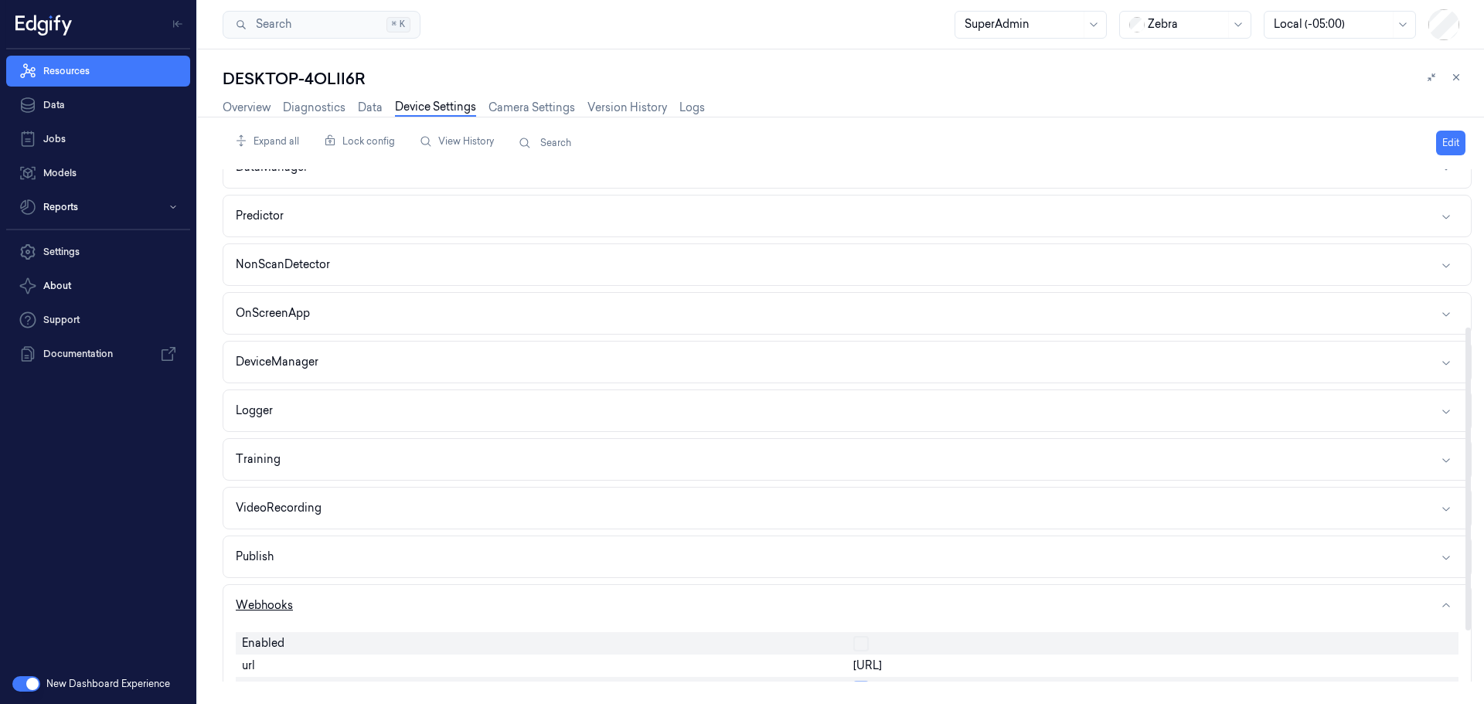
click at [469, 610] on button "Webhooks" at bounding box center [847, 605] width 1248 height 41
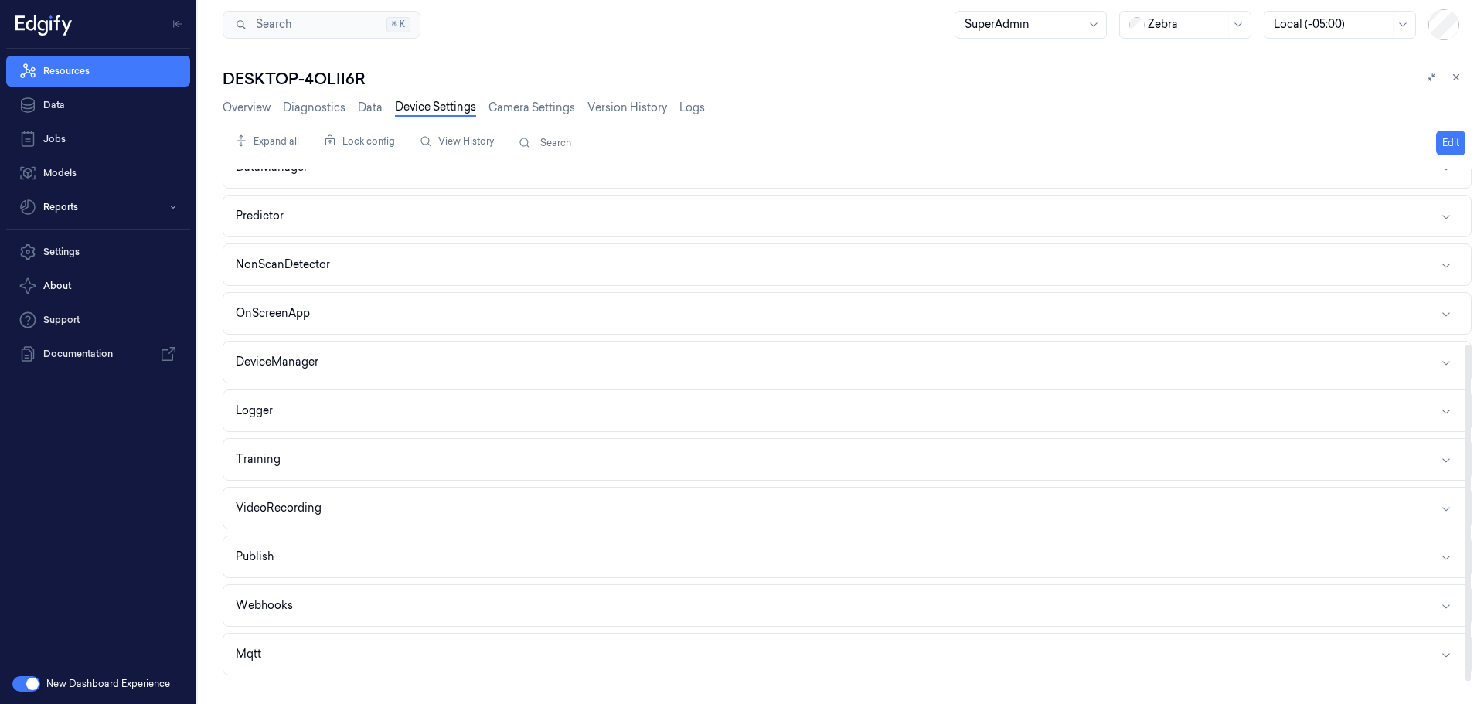
click at [469, 610] on button "Webhooks" at bounding box center [847, 605] width 1248 height 41
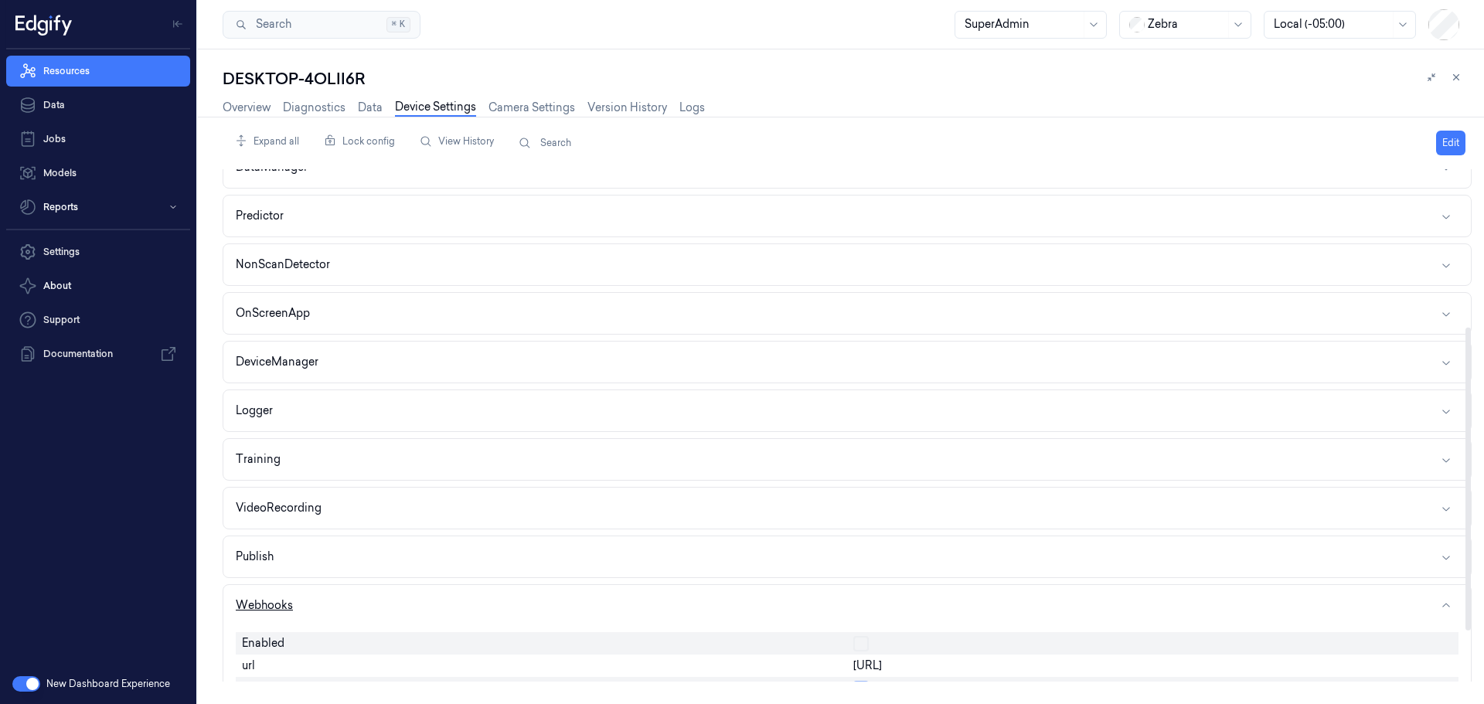
click at [469, 610] on button "Webhooks" at bounding box center [847, 605] width 1248 height 41
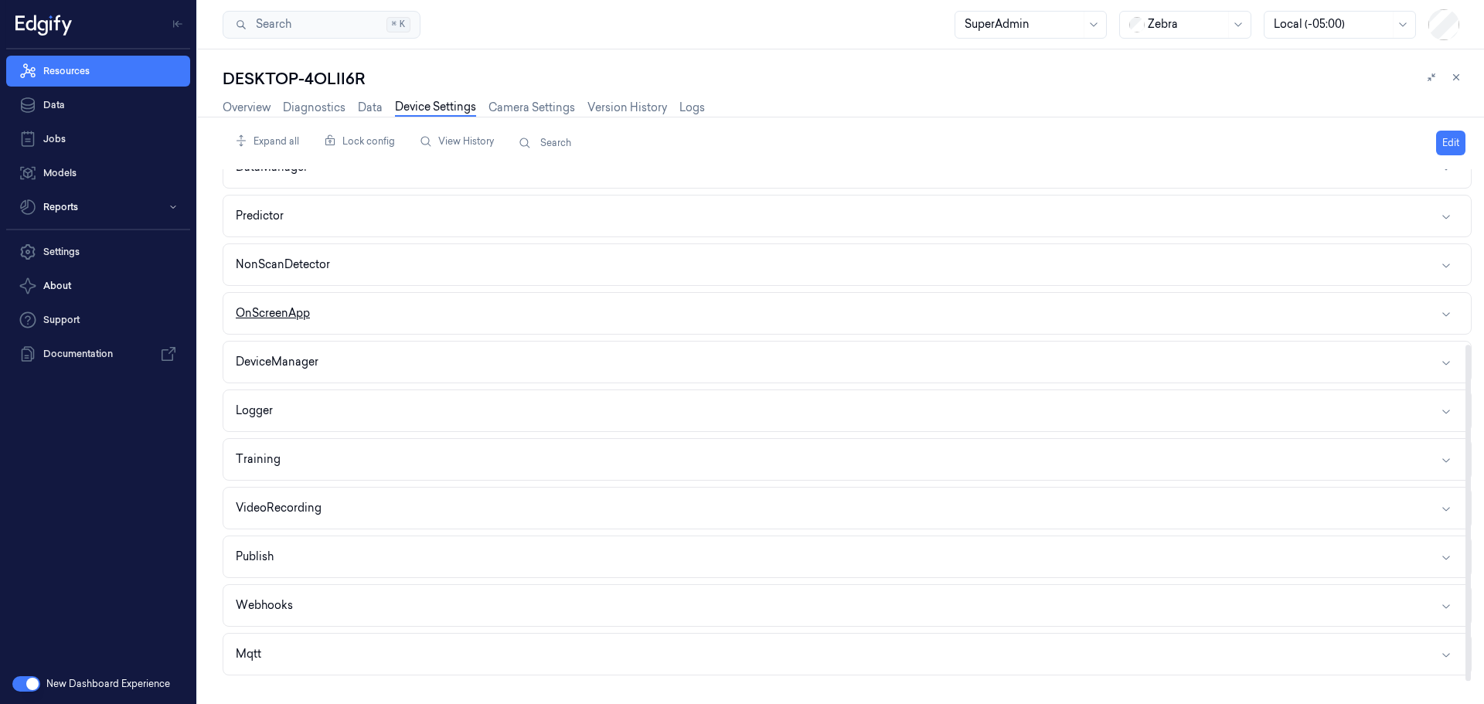
click at [465, 323] on button "OnScreenApp" at bounding box center [847, 313] width 1248 height 41
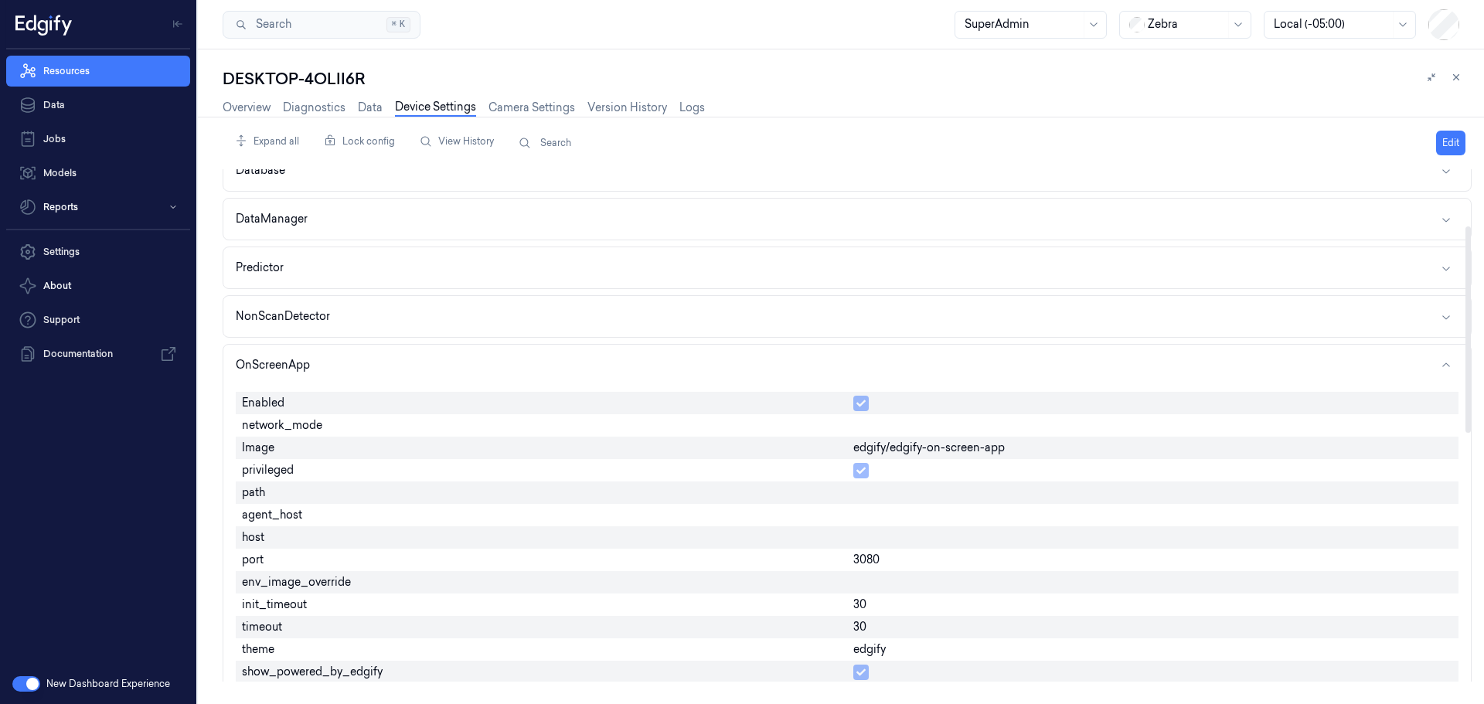
scroll to position [0, 0]
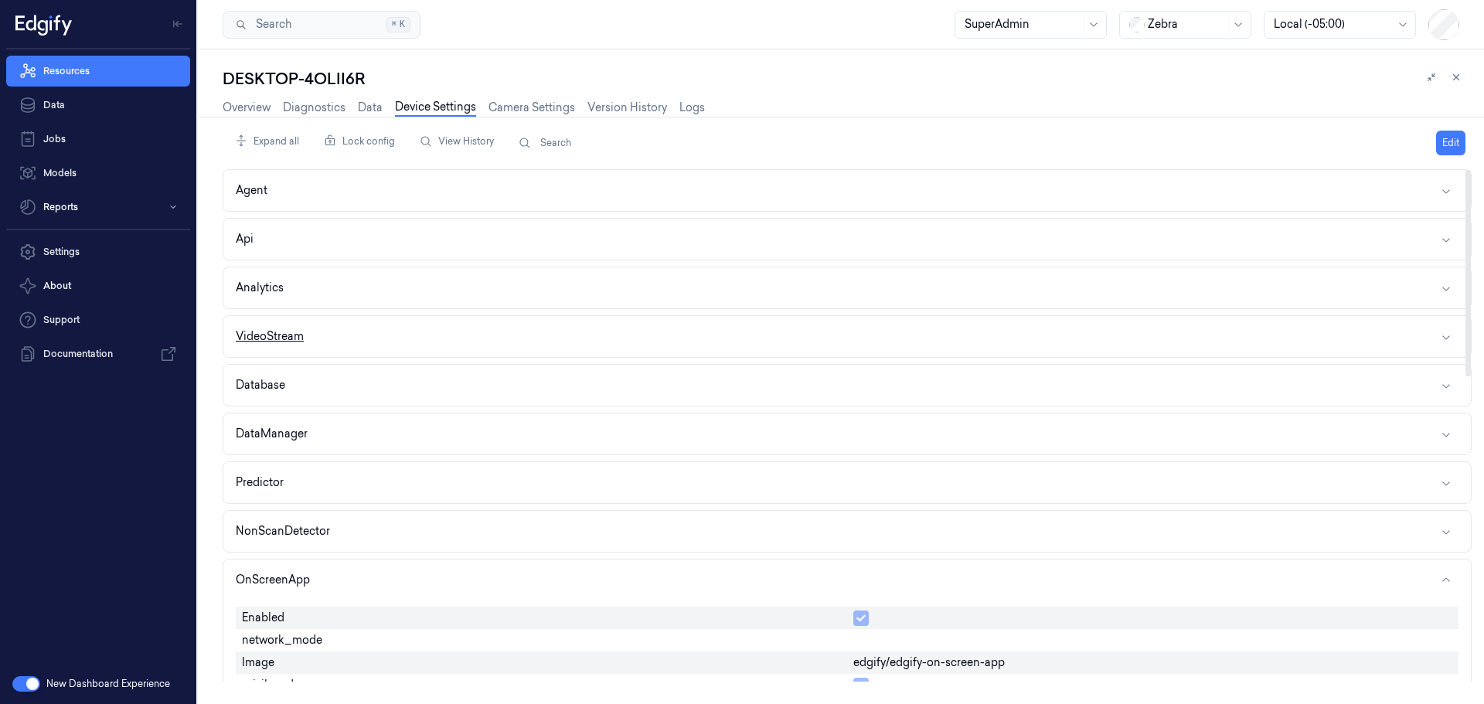
click at [427, 339] on button "VideoStream" at bounding box center [847, 336] width 1248 height 41
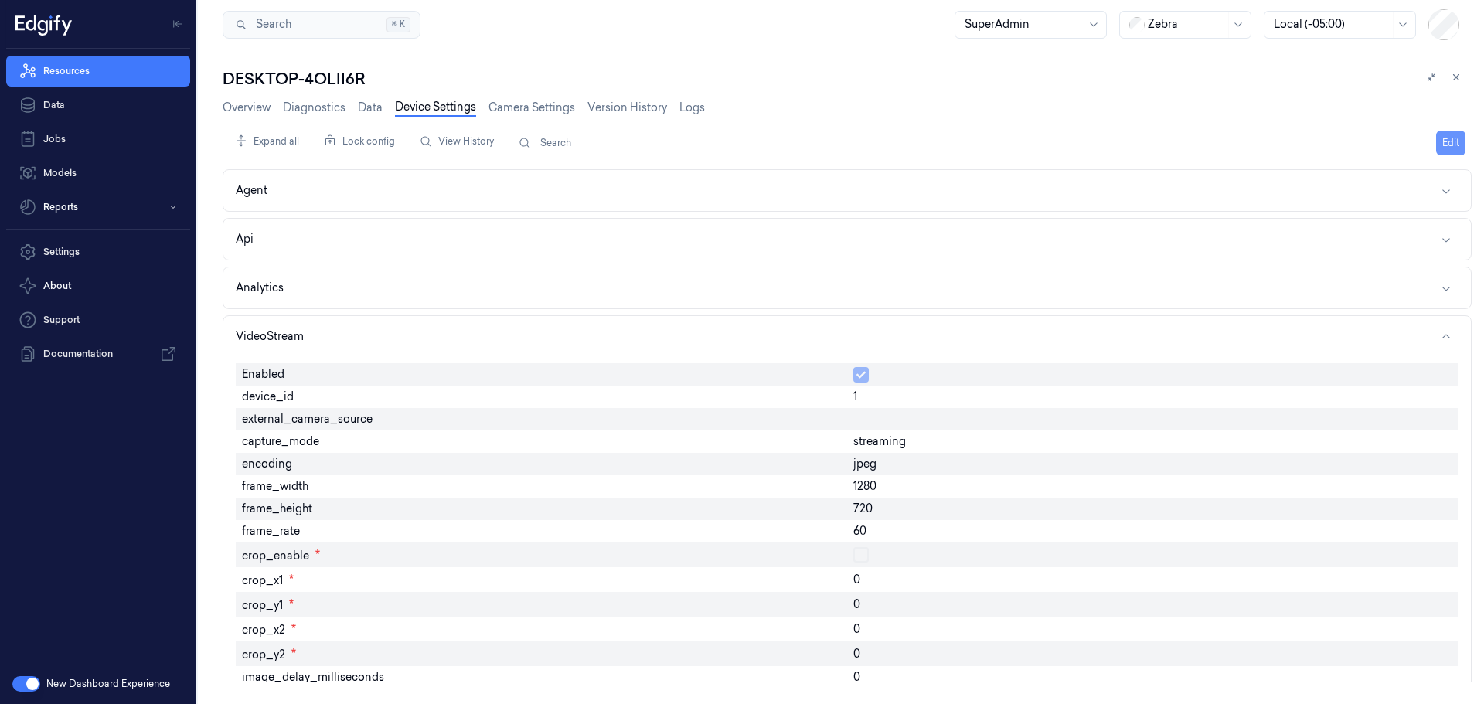
click at [1449, 138] on button "Edit" at bounding box center [1450, 143] width 29 height 25
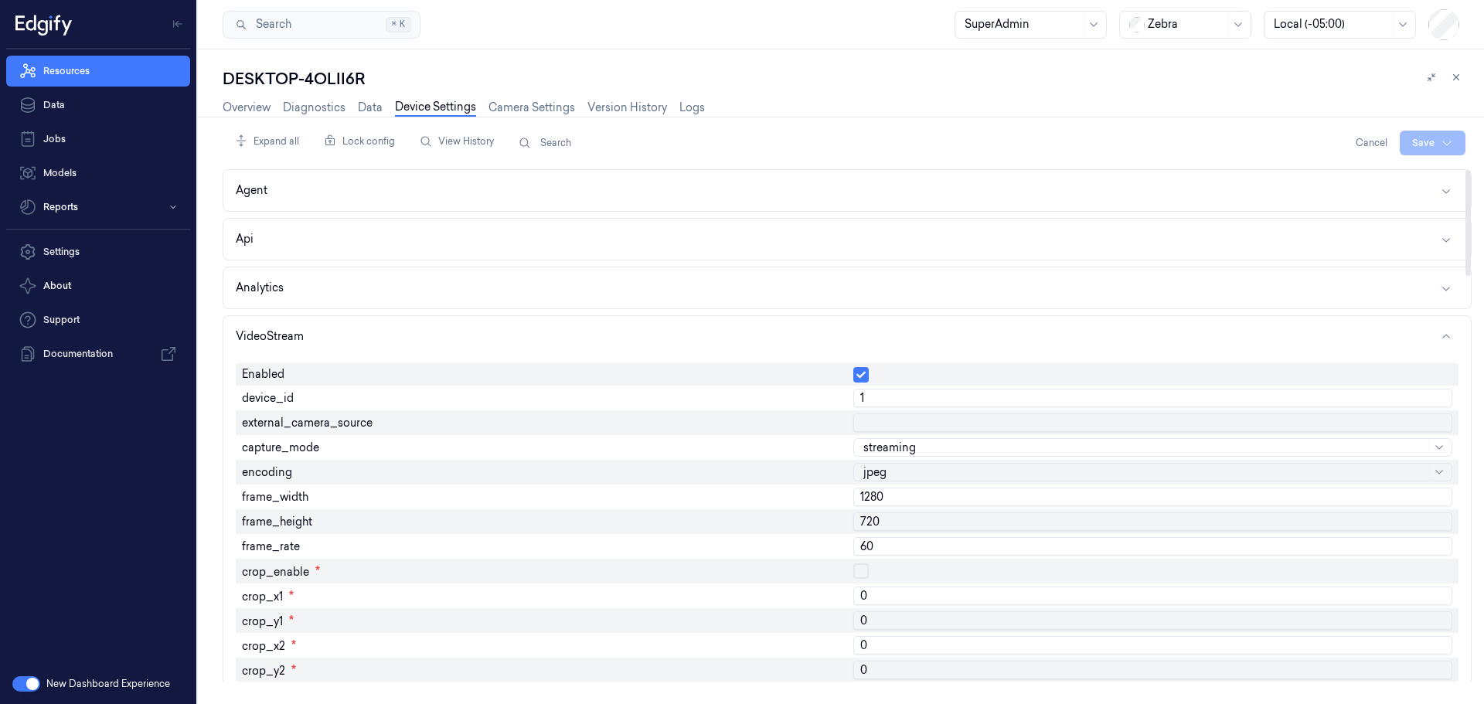
click at [868, 397] on input "1" at bounding box center [1152, 398] width 599 height 19
type input "0"
click at [1418, 148] on html "Resources Data Jobs Models Reports Settings About Support Documentation New Das…" at bounding box center [742, 352] width 1484 height 704
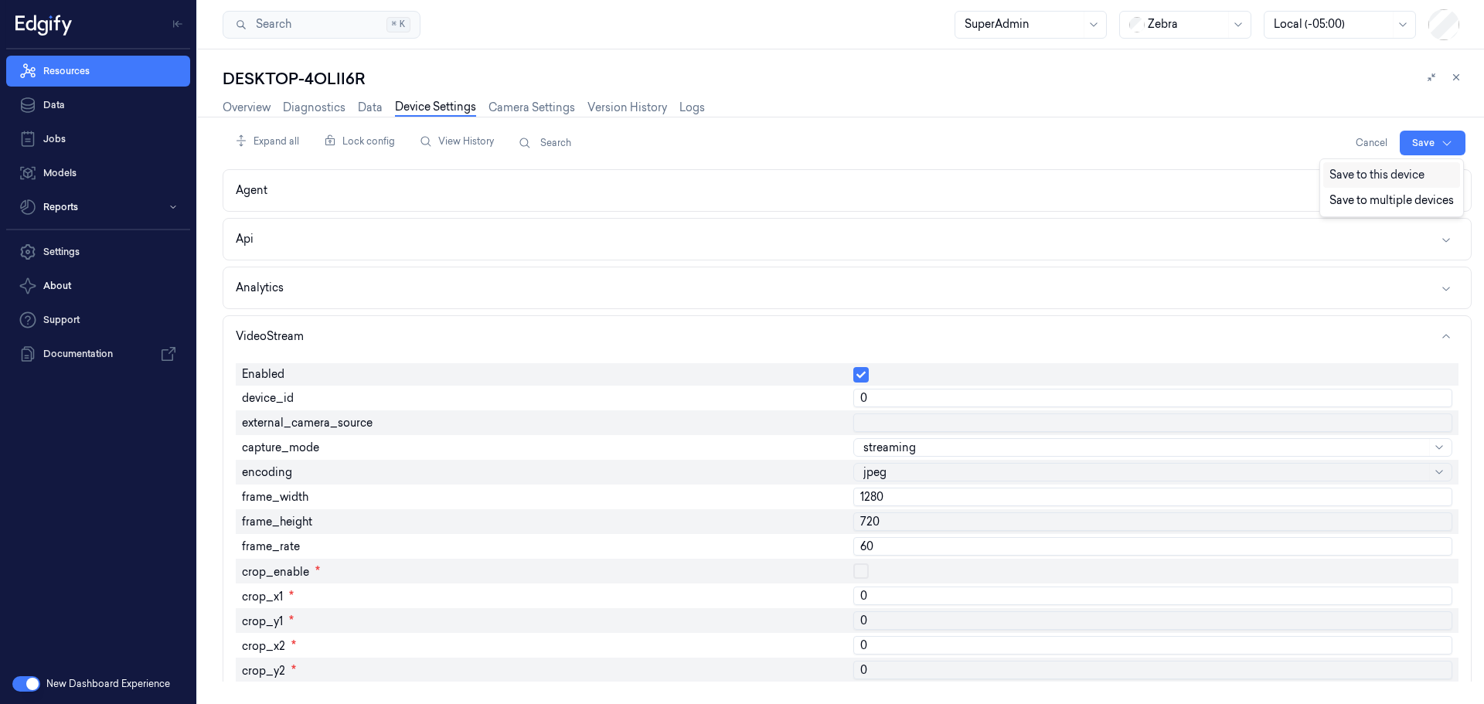
click at [1369, 173] on div "Save to this device" at bounding box center [1391, 175] width 137 height 26
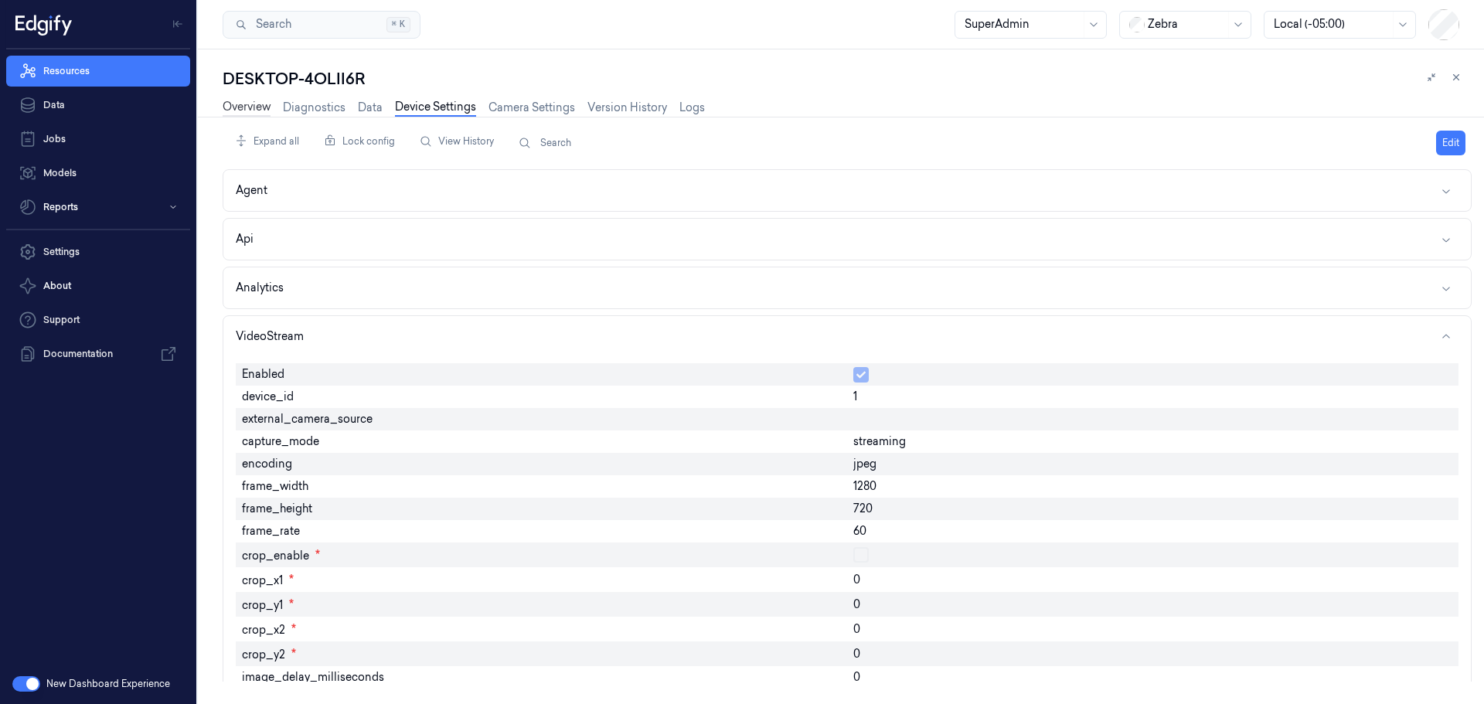
click at [248, 110] on link "Overview" at bounding box center [247, 108] width 48 height 18
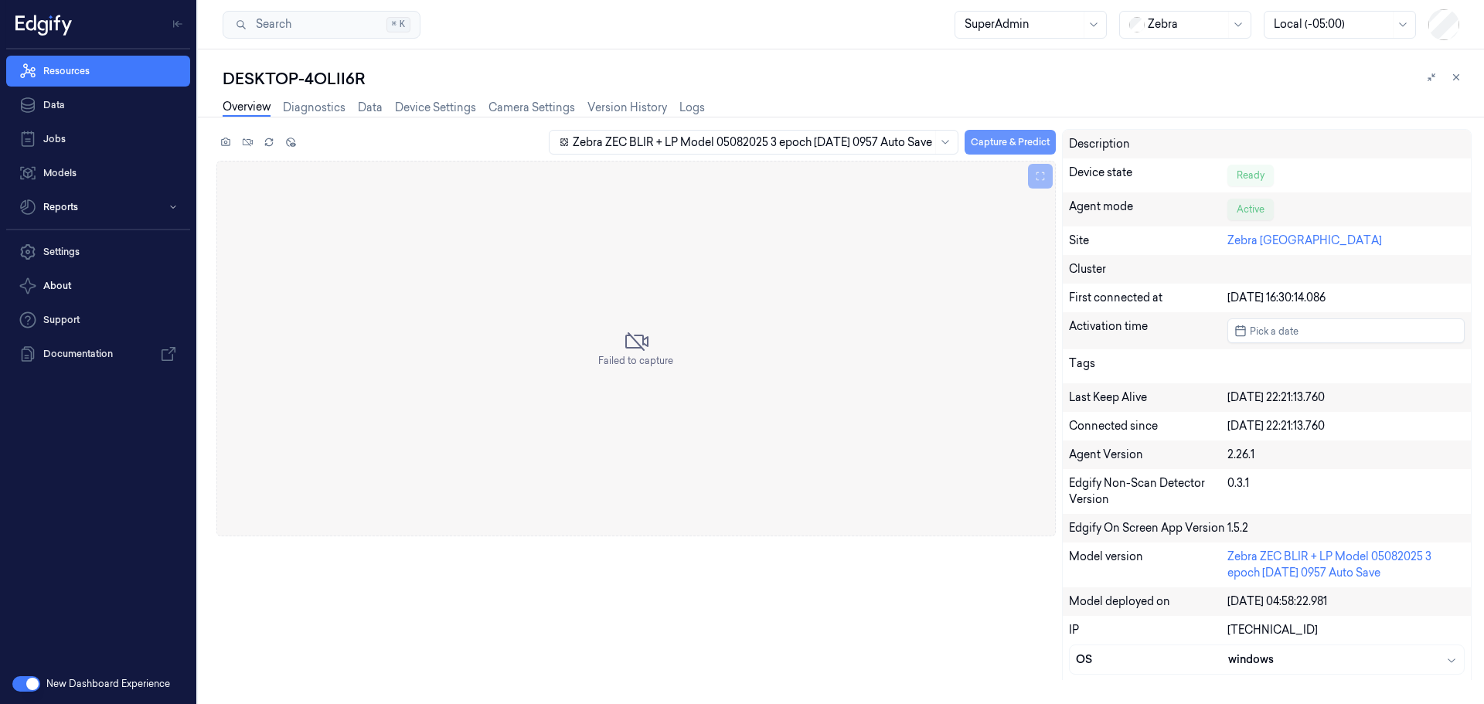
click at [968, 139] on button "Capture & Predict" at bounding box center [1010, 142] width 91 height 25
click at [401, 106] on link "Device Settings" at bounding box center [435, 108] width 81 height 18
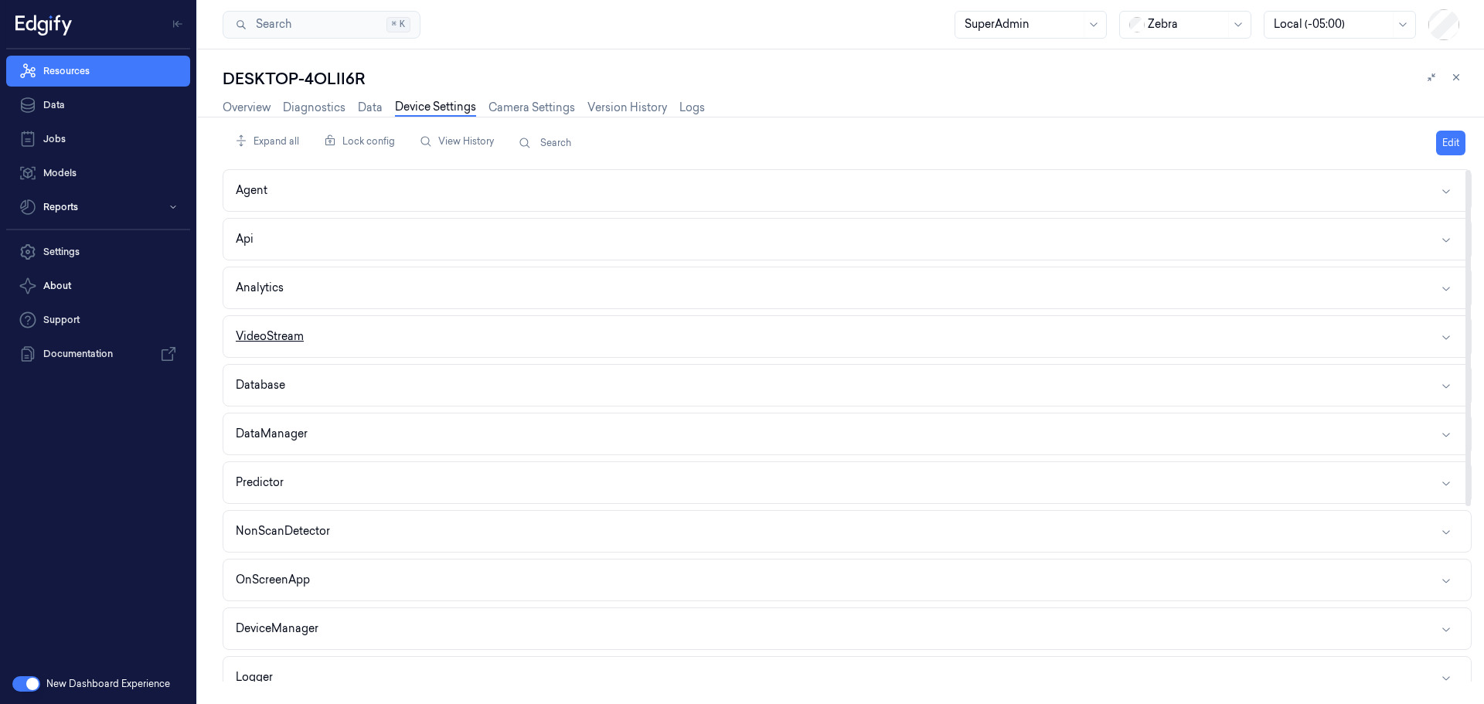
click at [393, 332] on button "VideoStream" at bounding box center [847, 336] width 1248 height 41
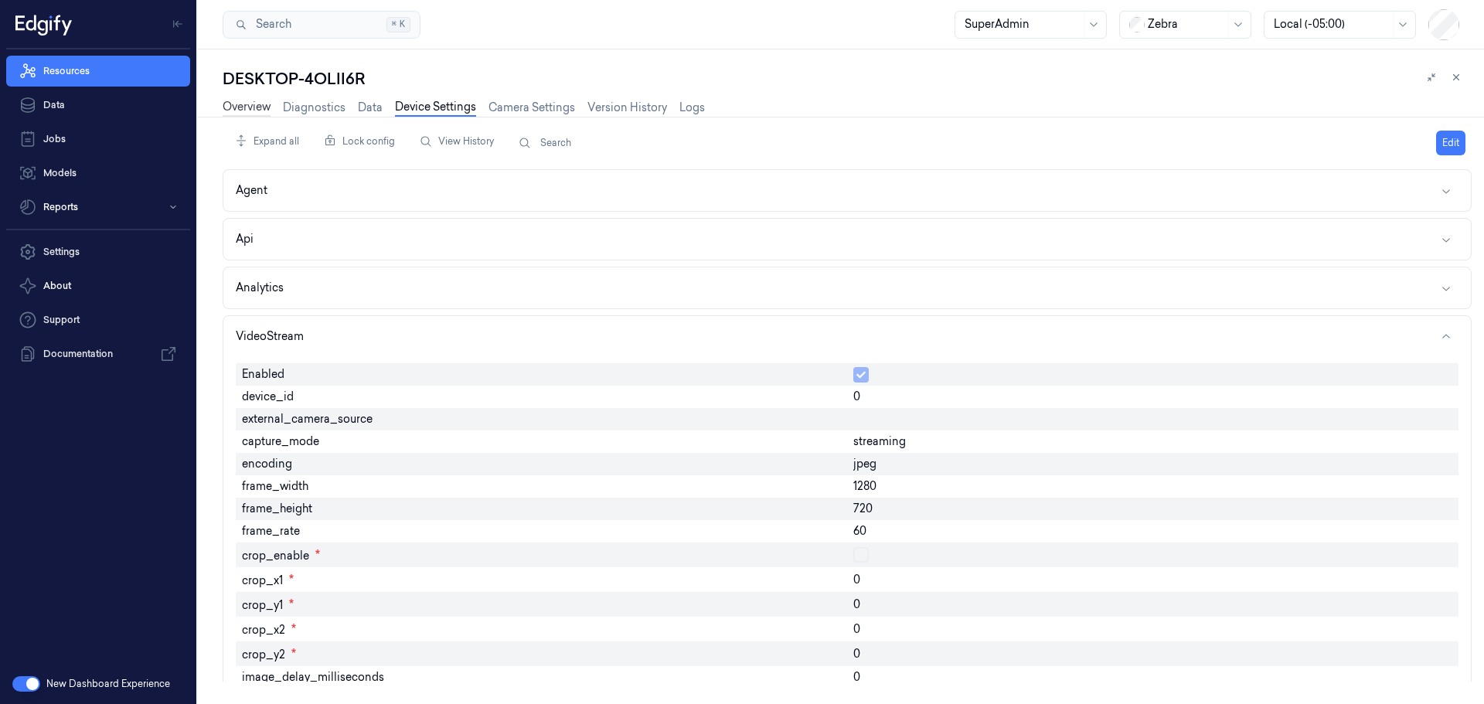
click at [231, 107] on link "Overview" at bounding box center [247, 108] width 48 height 18
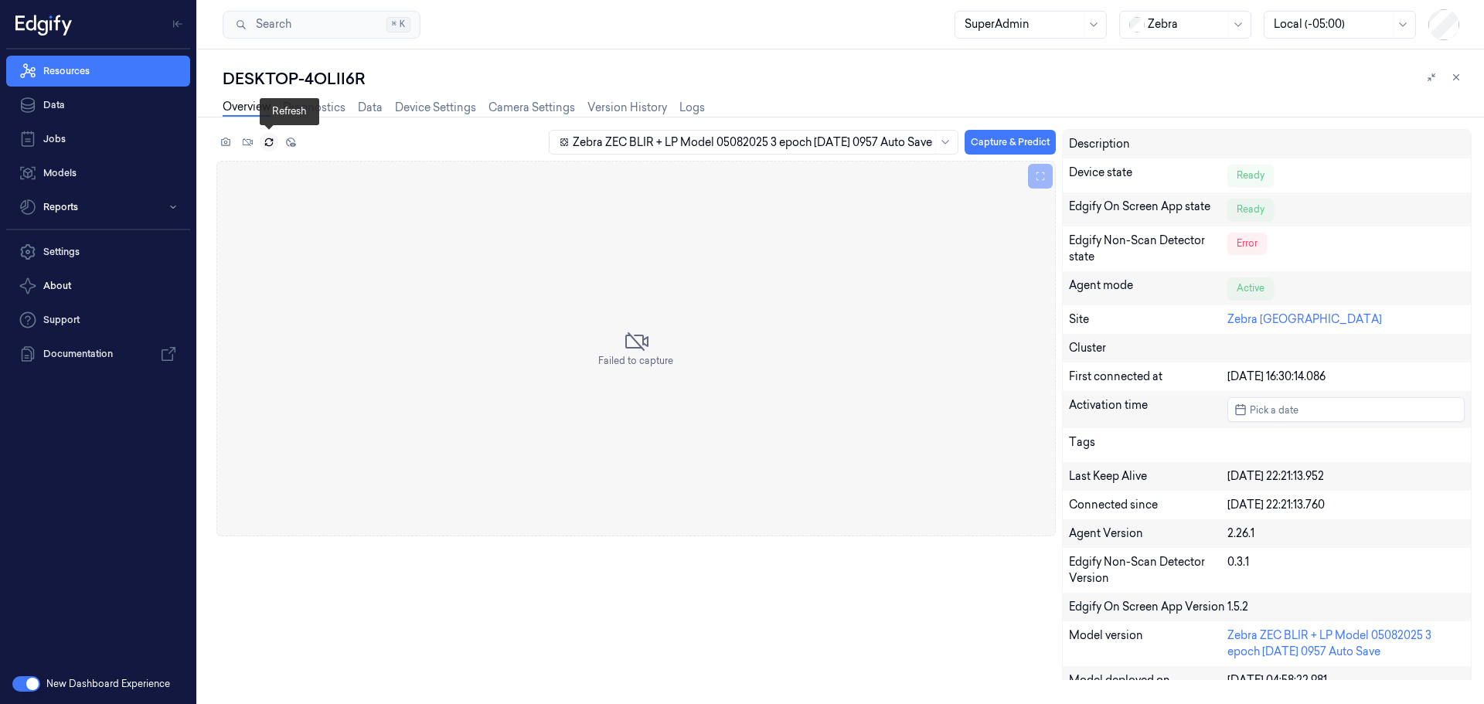
click at [268, 141] on icon at bounding box center [269, 142] width 11 height 11
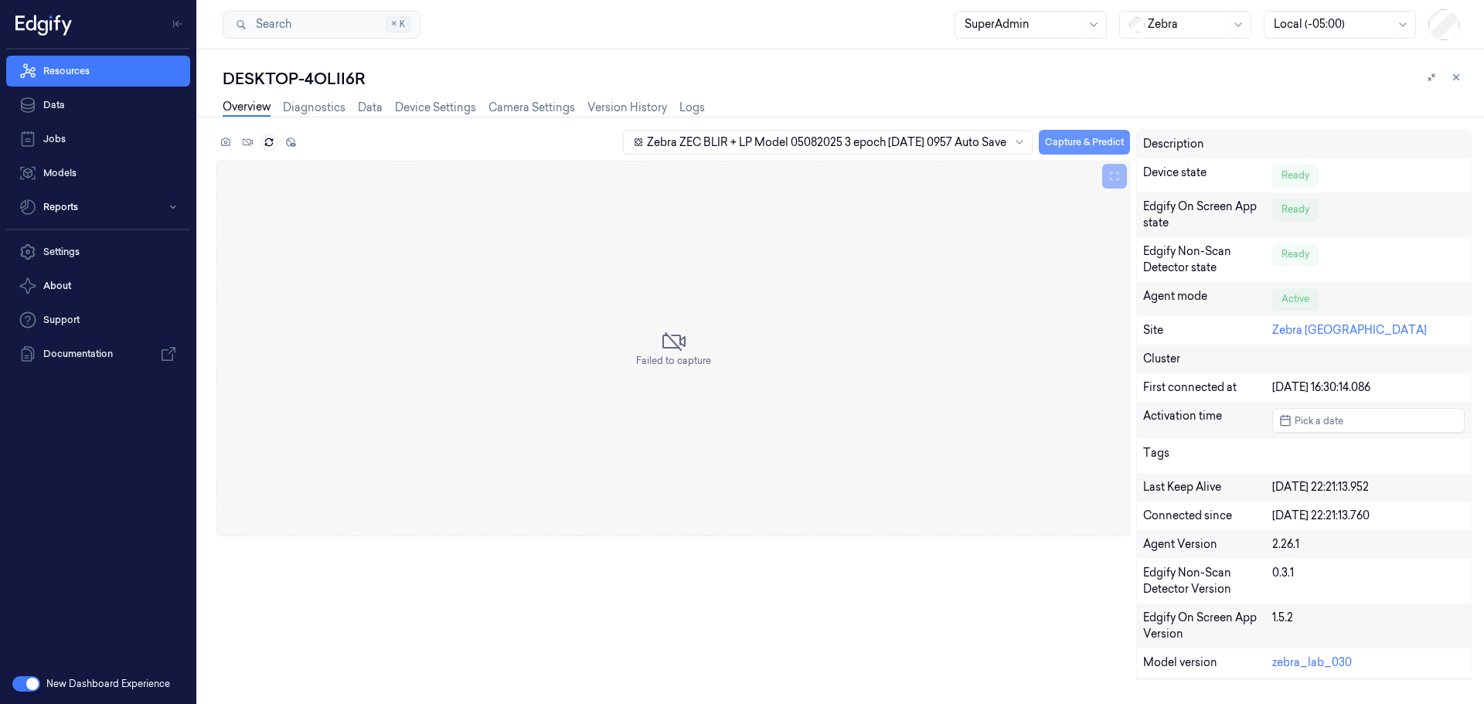
click at [1059, 144] on button "Capture & Predict" at bounding box center [1084, 142] width 91 height 25
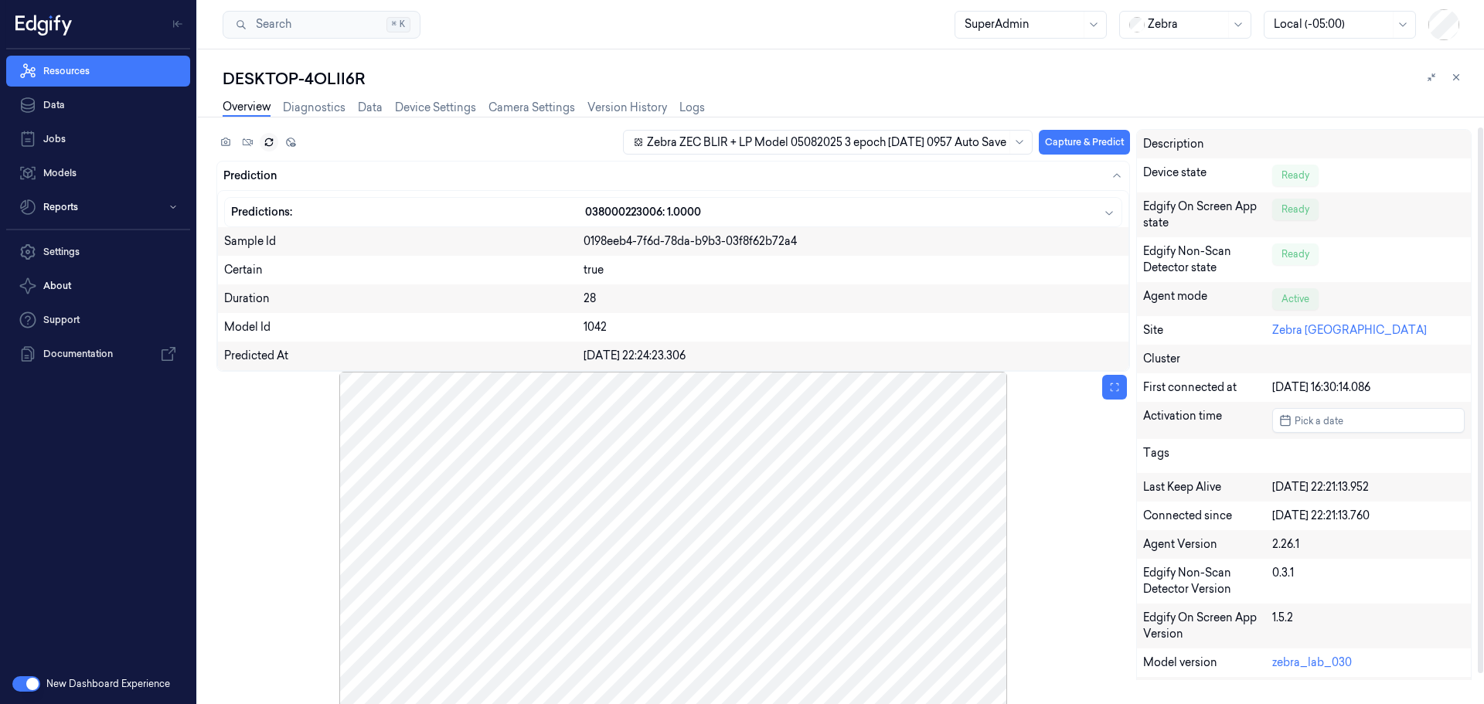
scroll to position [43, 0]
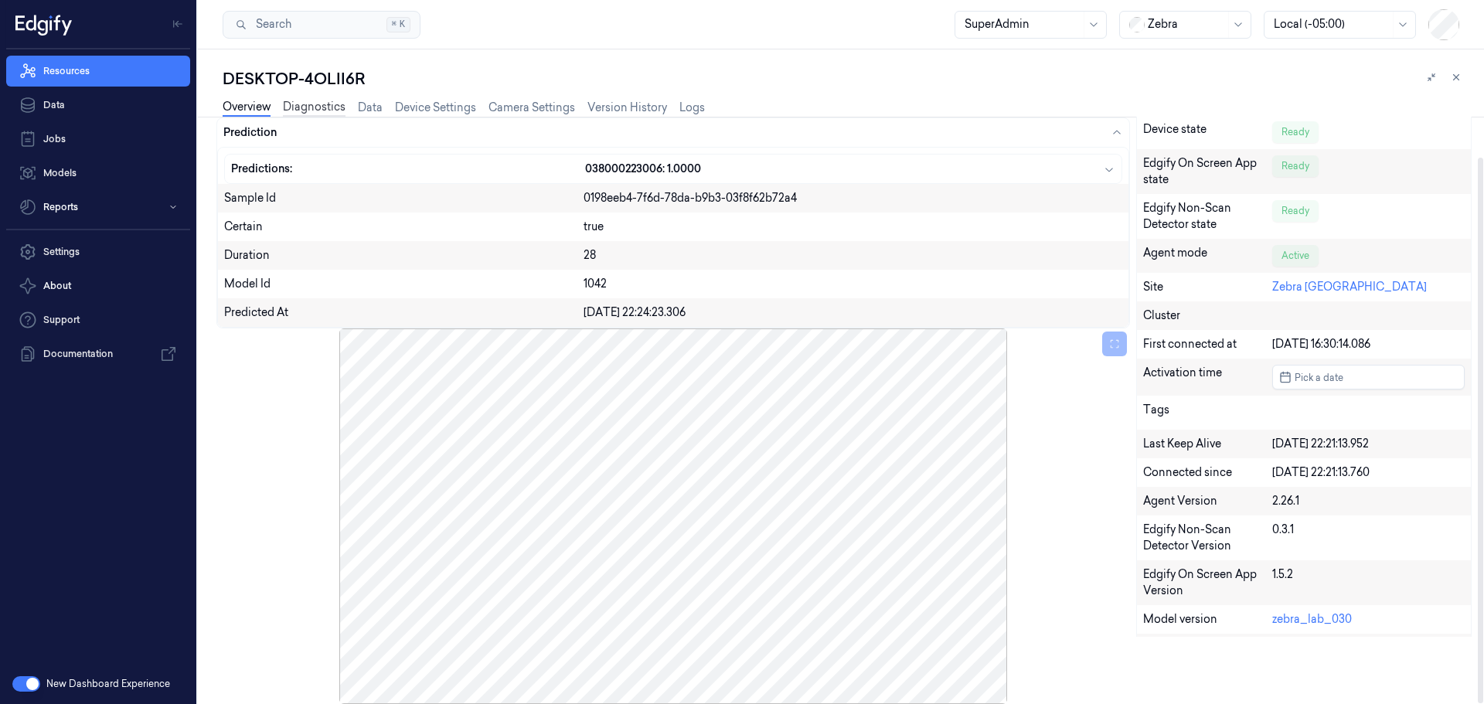
click at [318, 111] on link "Diagnostics" at bounding box center [314, 108] width 63 height 18
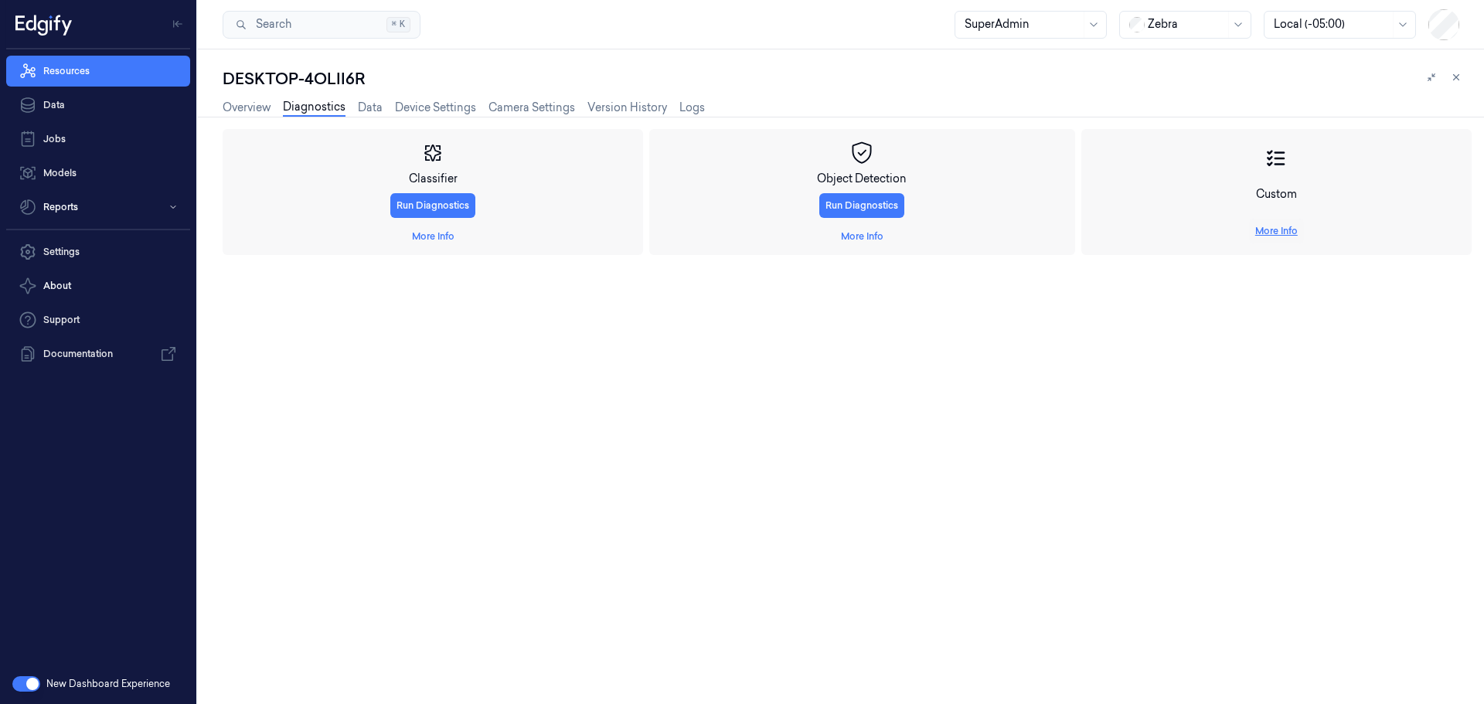
click at [1265, 233] on link "More Info" at bounding box center [1276, 231] width 43 height 14
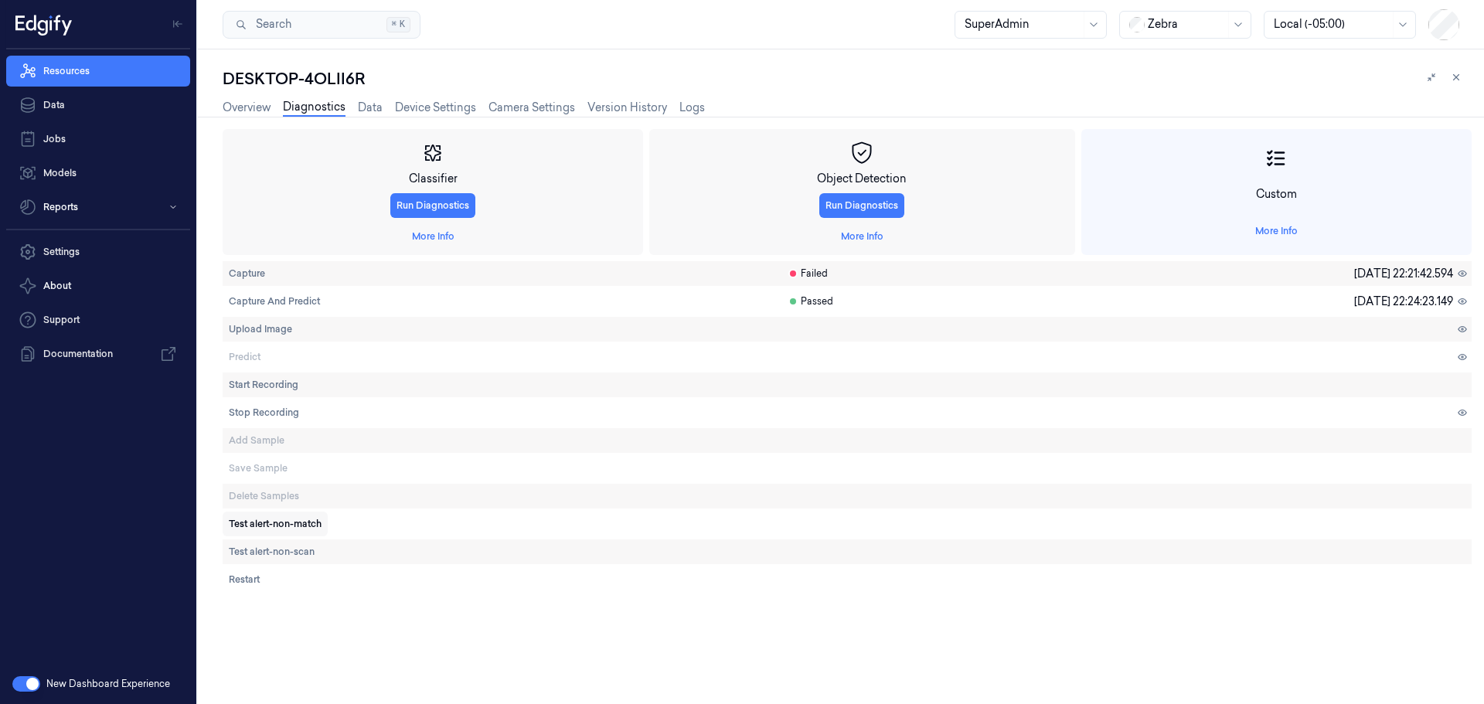
click at [291, 523] on span "Test alert-non-match" at bounding box center [275, 524] width 93 height 14
click at [260, 547] on span "Test alert-non-scan" at bounding box center [272, 552] width 86 height 14
click at [240, 110] on link "Overview" at bounding box center [247, 108] width 48 height 18
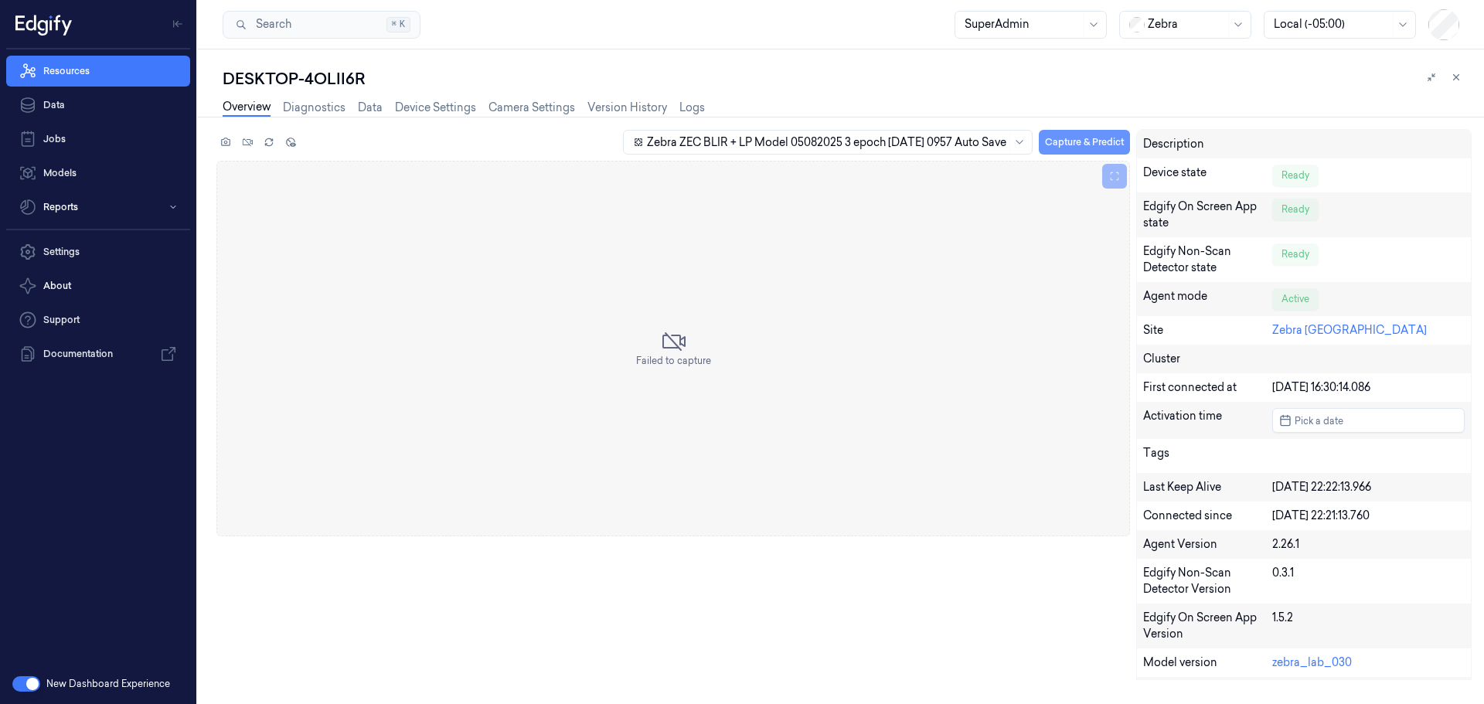
click at [1070, 139] on button "Capture & Predict" at bounding box center [1084, 142] width 91 height 25
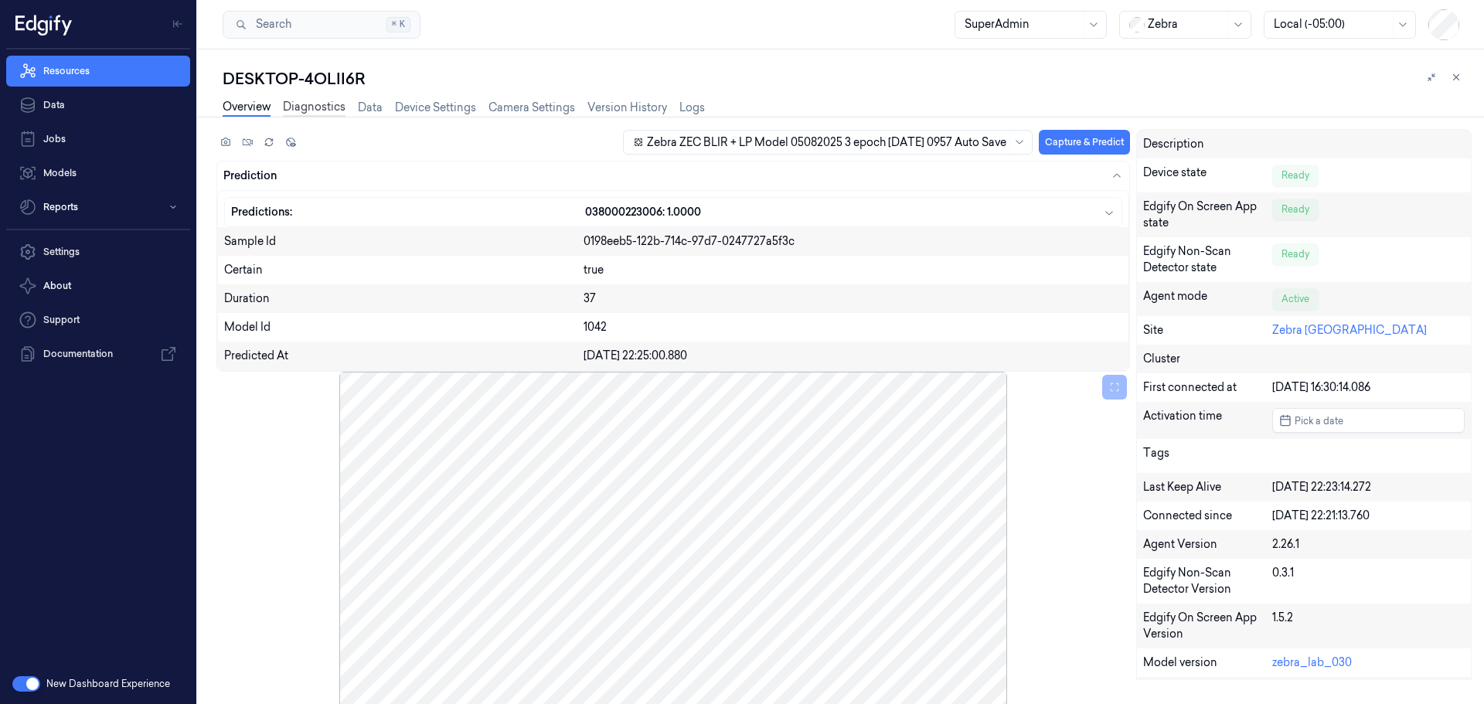
click at [319, 110] on link "Diagnostics" at bounding box center [314, 108] width 63 height 18
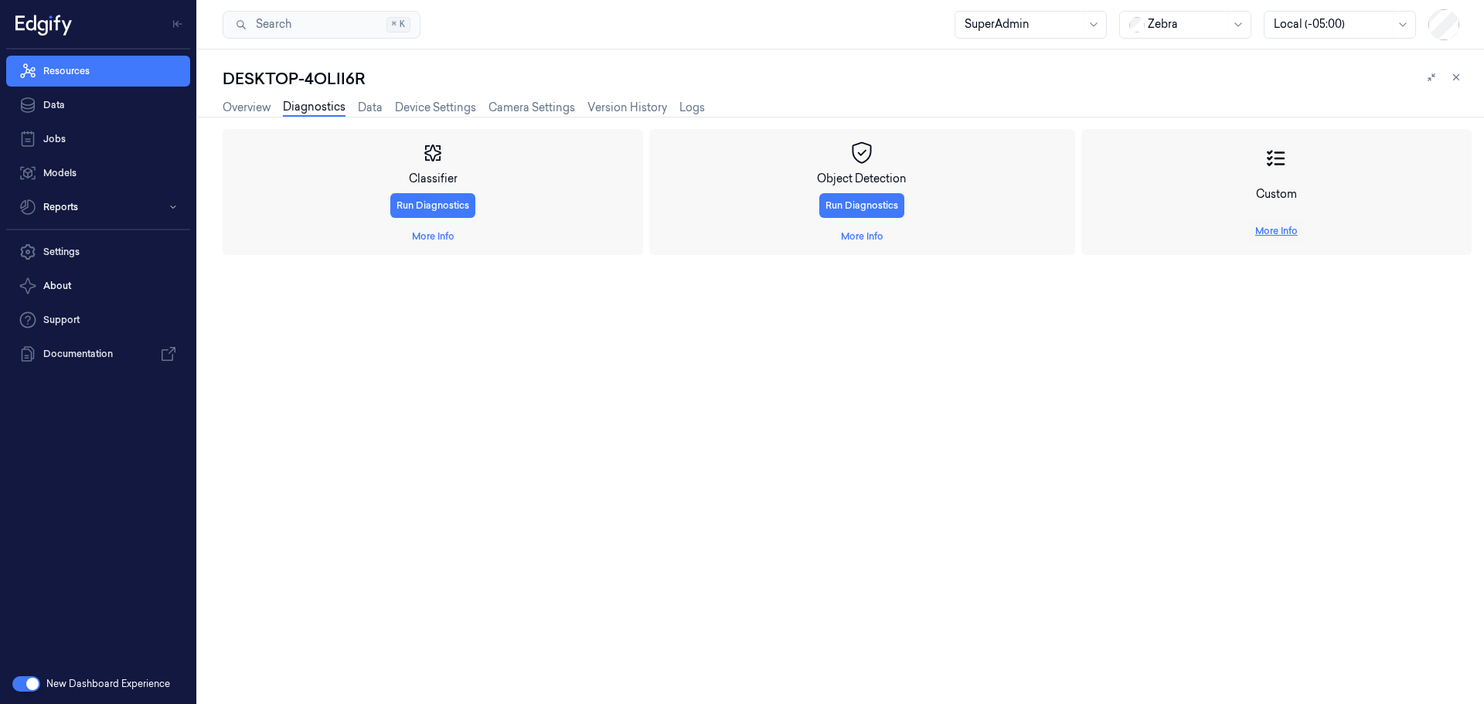
click at [1278, 231] on link "More Info" at bounding box center [1276, 231] width 43 height 14
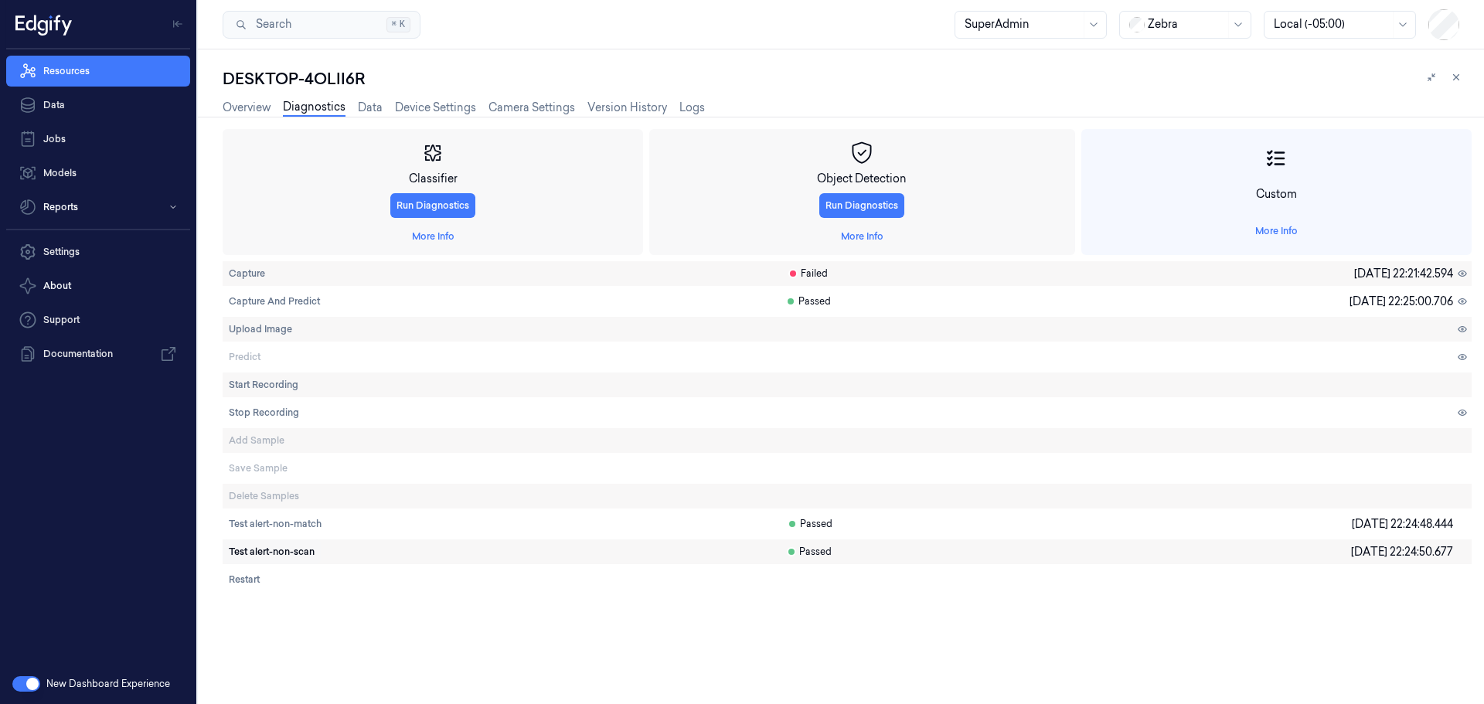
click at [297, 547] on span "Test alert-non-scan" at bounding box center [272, 552] width 86 height 14
click at [249, 101] on link "Overview" at bounding box center [247, 108] width 48 height 18
